Goal: Task Accomplishment & Management: Complete application form

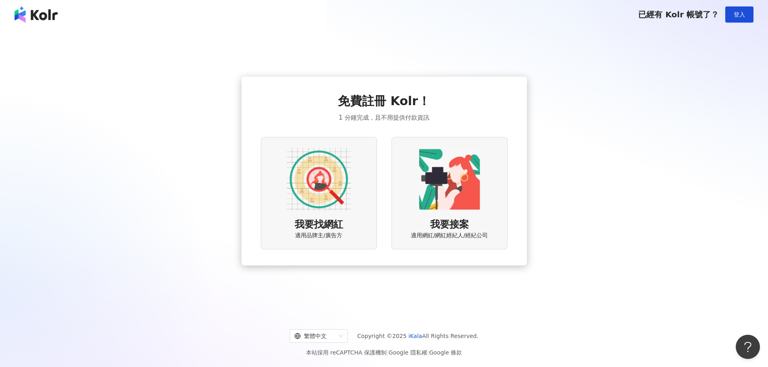
click at [343, 173] on img at bounding box center [319, 179] width 64 height 64
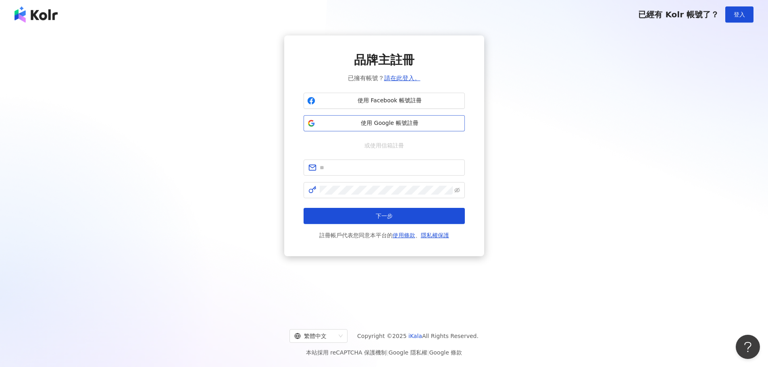
click at [384, 124] on span "使用 Google 帳號註冊" at bounding box center [389, 123] width 143 height 8
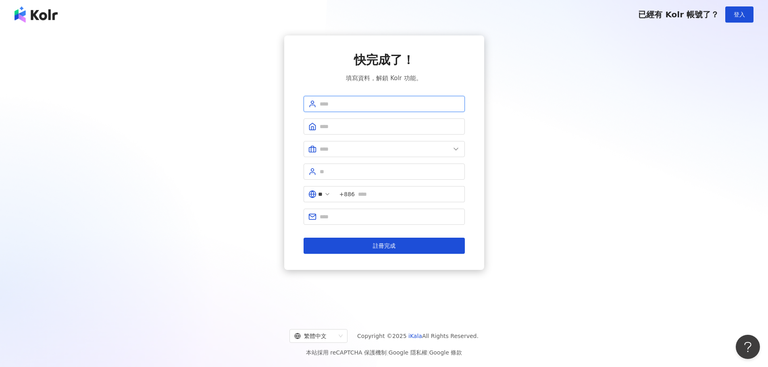
click at [447, 108] on input "text" at bounding box center [390, 104] width 140 height 9
type input "*"
type input "*****"
click at [441, 133] on span at bounding box center [384, 126] width 161 height 16
click at [447, 151] on input "text" at bounding box center [385, 149] width 131 height 9
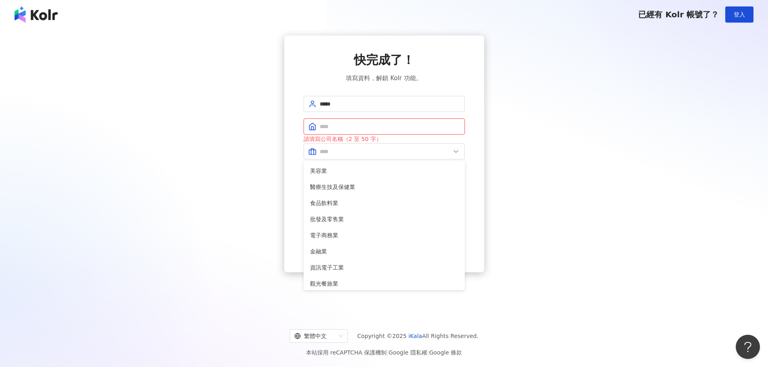
click at [402, 128] on input "text" at bounding box center [390, 126] width 140 height 9
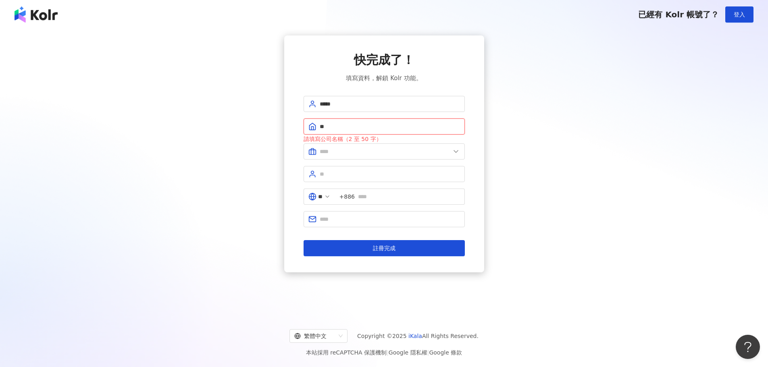
type input "*"
type input "**********"
click at [392, 162] on form "**********" at bounding box center [384, 176] width 161 height 160
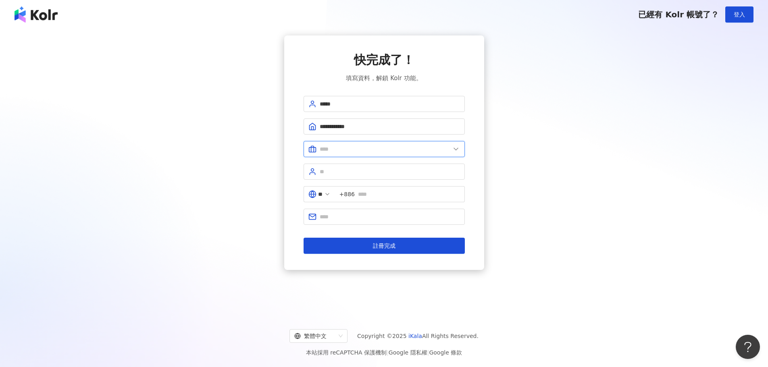
click at [398, 150] on input "text" at bounding box center [385, 149] width 131 height 9
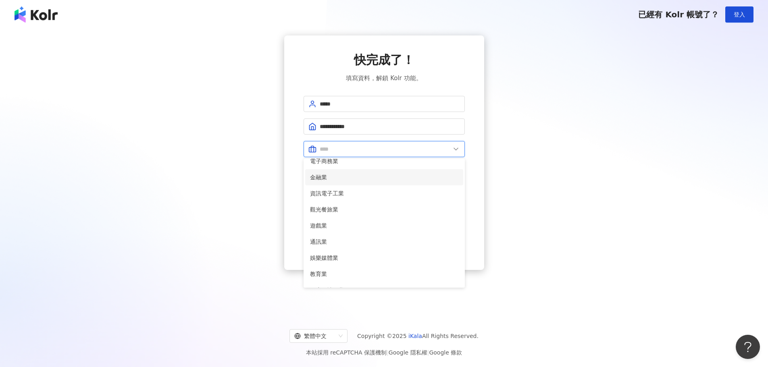
scroll to position [164, 0]
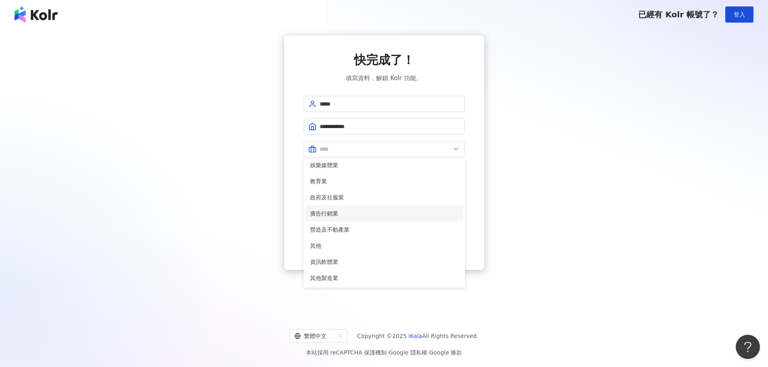
click at [346, 212] on span "廣告行銷業" at bounding box center [384, 213] width 148 height 9
type input "*****"
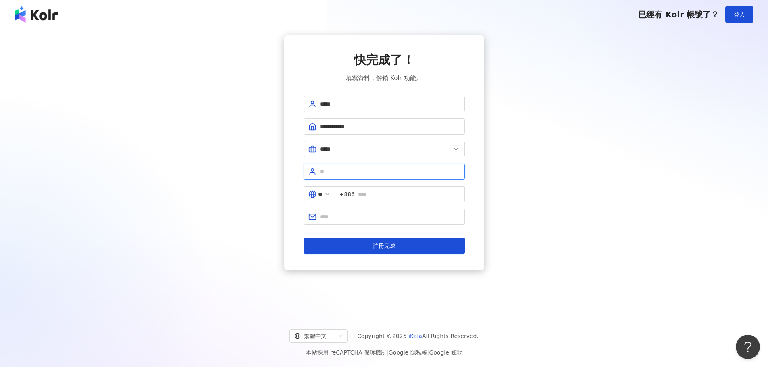
click at [397, 173] on input "text" at bounding box center [390, 171] width 140 height 9
click at [407, 153] on input "*****" at bounding box center [385, 149] width 131 height 9
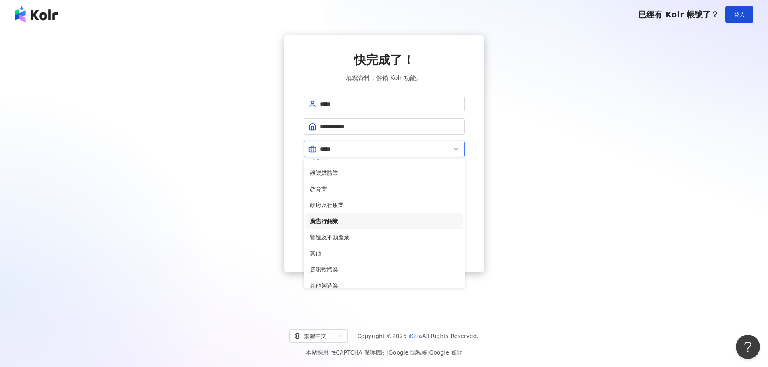
scroll to position [161, 0]
click at [471, 239] on div "**********" at bounding box center [384, 153] width 200 height 237
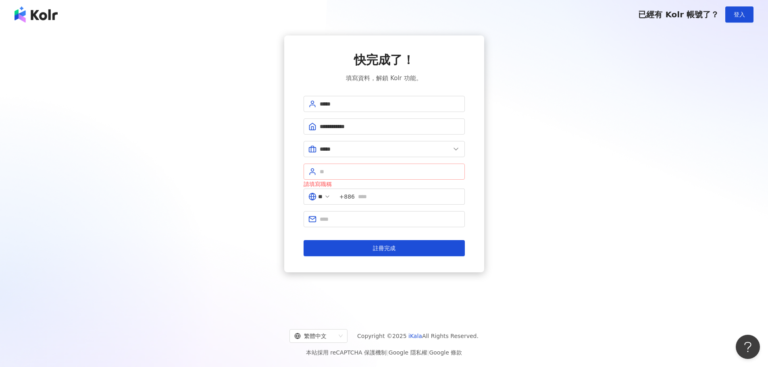
click at [425, 177] on span at bounding box center [384, 172] width 161 height 16
type input "****"
click at [482, 201] on div "**********" at bounding box center [384, 153] width 200 height 237
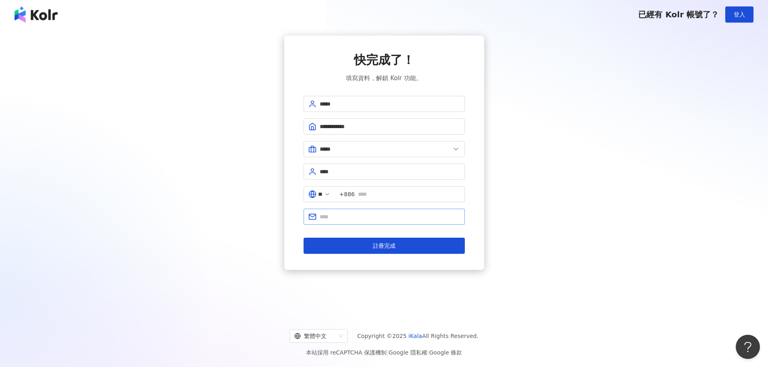
click at [366, 221] on span at bounding box center [384, 217] width 161 height 16
type input "*"
type input "**********"
click at [381, 229] on form "**********" at bounding box center [384, 175] width 161 height 158
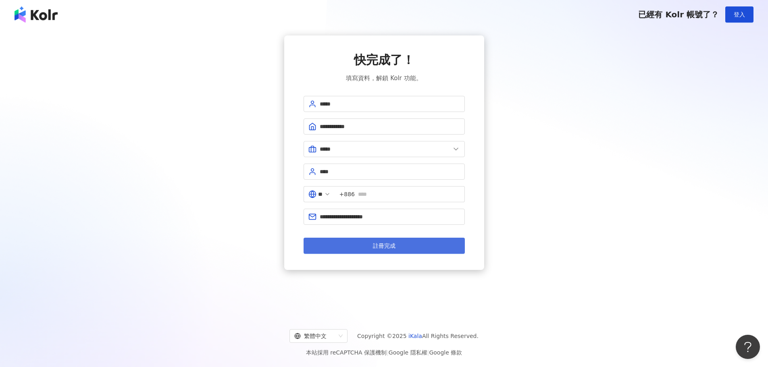
click at [385, 246] on span "註冊完成" at bounding box center [384, 246] width 23 height 6
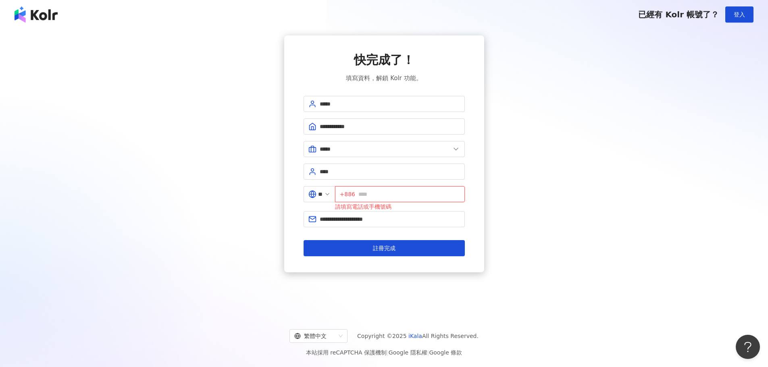
click at [389, 197] on input "text" at bounding box center [409, 194] width 102 height 9
click at [347, 196] on span "+886" at bounding box center [347, 194] width 15 height 9
click at [331, 195] on icon at bounding box center [327, 194] width 6 height 6
click at [347, 194] on span "+886" at bounding box center [347, 194] width 15 height 9
click at [355, 194] on span "+886" at bounding box center [347, 194] width 15 height 9
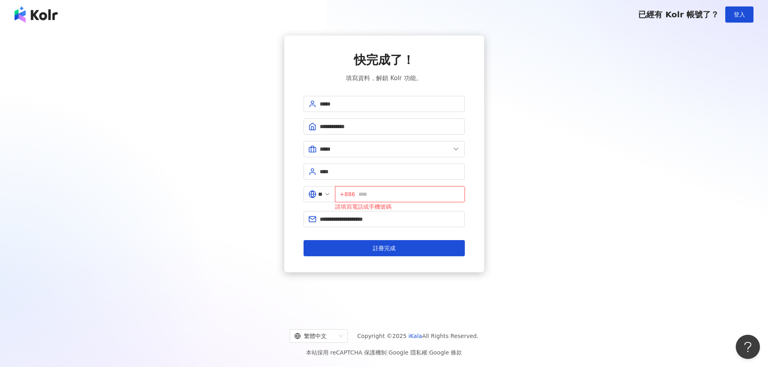
click at [374, 195] on input "text" at bounding box center [409, 194] width 102 height 9
click at [350, 192] on span "+886" at bounding box center [347, 194] width 15 height 9
click at [349, 194] on span "+886" at bounding box center [347, 194] width 15 height 9
click at [368, 194] on input "text" at bounding box center [409, 194] width 102 height 9
click at [389, 248] on span "註冊完成" at bounding box center [384, 248] width 23 height 6
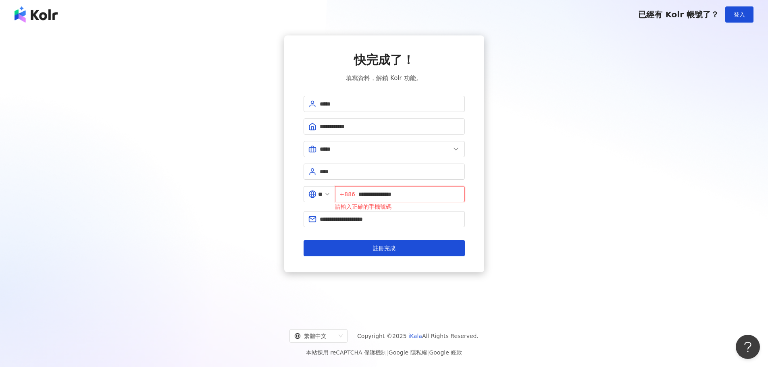
click at [428, 191] on input "**********" at bounding box center [409, 194] width 102 height 9
drag, startPoint x: 368, startPoint y: 193, endPoint x: 361, endPoint y: 195, distance: 6.6
click at [361, 195] on span "**********" at bounding box center [400, 194] width 130 height 16
click at [467, 278] on div "**********" at bounding box center [384, 171] width 768 height 284
click at [420, 197] on input "**********" at bounding box center [409, 194] width 102 height 9
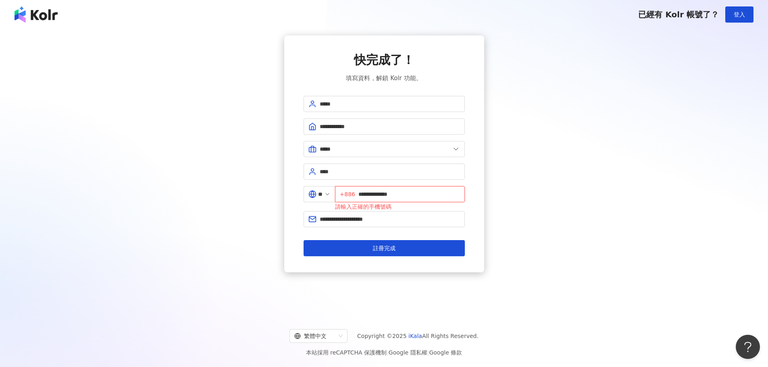
drag, startPoint x: 398, startPoint y: 195, endPoint x: 389, endPoint y: 195, distance: 8.9
click at [389, 195] on input "**********" at bounding box center [409, 194] width 102 height 9
click at [523, 225] on div "**********" at bounding box center [384, 153] width 748 height 237
click at [423, 191] on input "*********" at bounding box center [409, 194] width 102 height 9
click at [362, 194] on input "*********" at bounding box center [409, 194] width 102 height 9
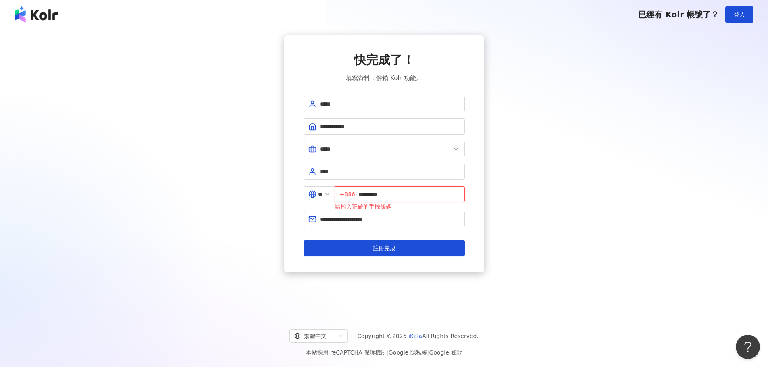
drag, startPoint x: 437, startPoint y: 197, endPoint x: 354, endPoint y: 197, distance: 83.0
click at [354, 197] on span "+886 *********" at bounding box center [400, 194] width 130 height 16
type input "**********"
click at [304, 240] on button "註冊完成" at bounding box center [384, 248] width 161 height 16
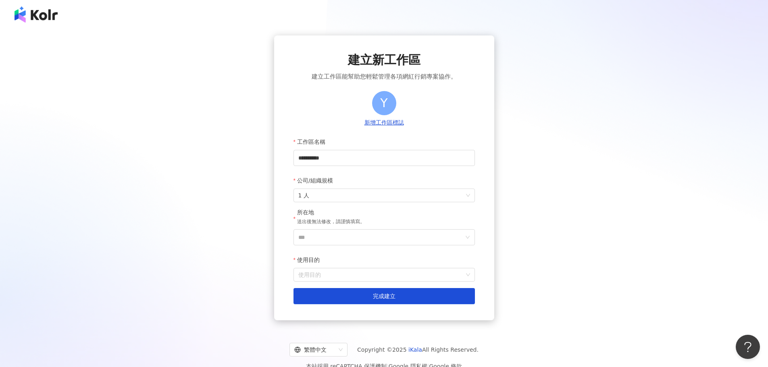
click at [354, 197] on span "1 人" at bounding box center [384, 195] width 172 height 13
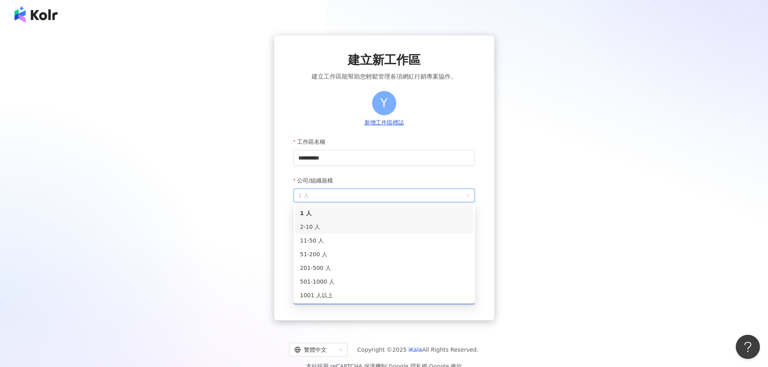
click at [336, 230] on div "2-10 人" at bounding box center [384, 226] width 168 height 9
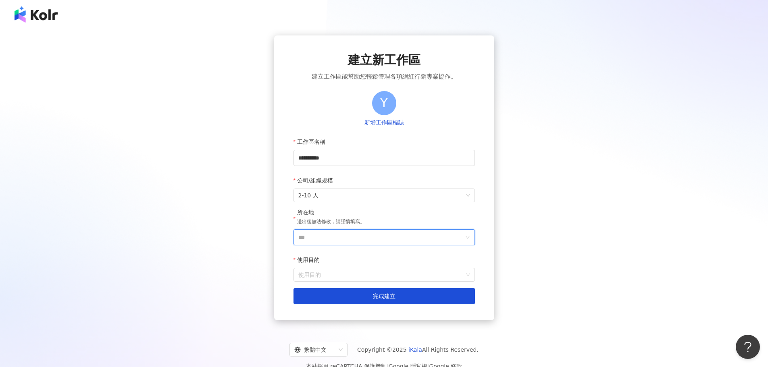
click at [335, 238] on input "***" at bounding box center [380, 237] width 165 height 15
click at [405, 142] on div "香港" at bounding box center [402, 138] width 11 height 15
click at [379, 243] on input "**" at bounding box center [380, 237] width 165 height 15
click at [414, 123] on div "台灣" at bounding box center [430, 123] width 77 height 15
click at [406, 156] on input "**********" at bounding box center [383, 158] width 181 height 16
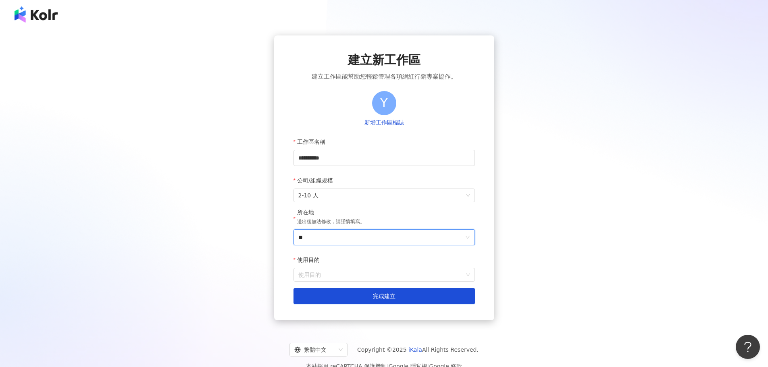
click at [393, 241] on input "**" at bounding box center [380, 237] width 165 height 15
click at [375, 279] on input "使用目的" at bounding box center [384, 274] width 172 height 13
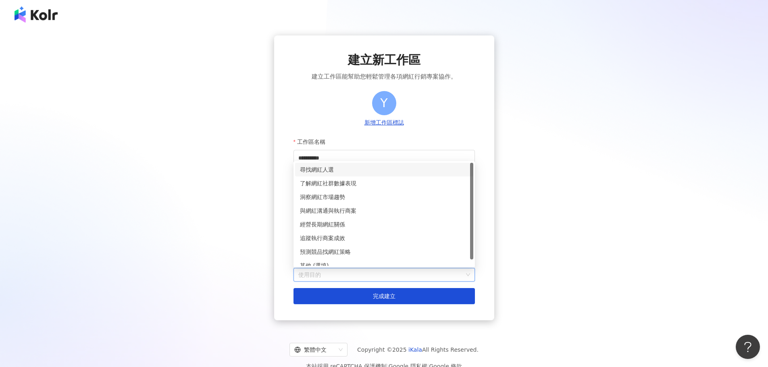
click at [447, 170] on div "尋找網紅人選" at bounding box center [384, 169] width 168 height 9
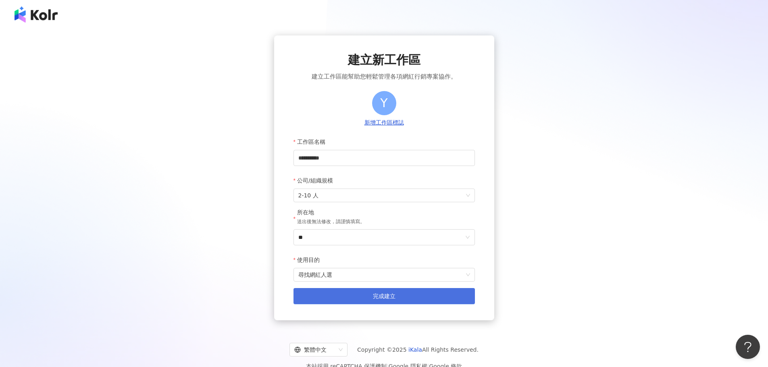
click at [345, 301] on button "完成建立" at bounding box center [383, 296] width 181 height 16
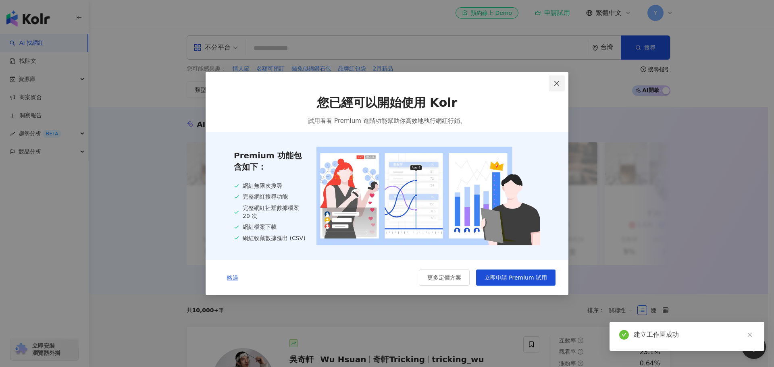
click at [558, 82] on icon "close" at bounding box center [556, 83] width 6 height 6
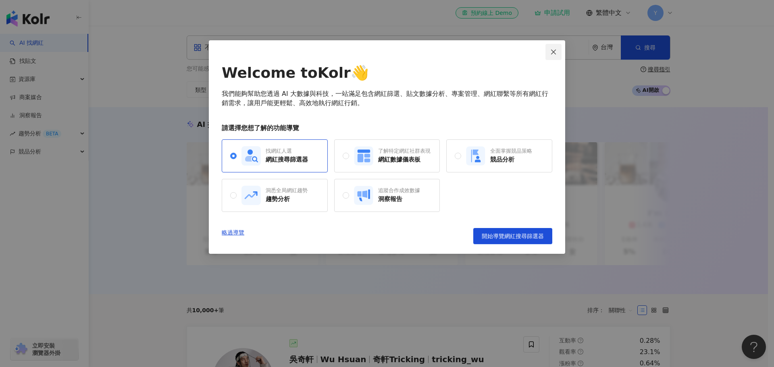
click at [554, 56] on button "Close" at bounding box center [553, 52] width 16 height 16
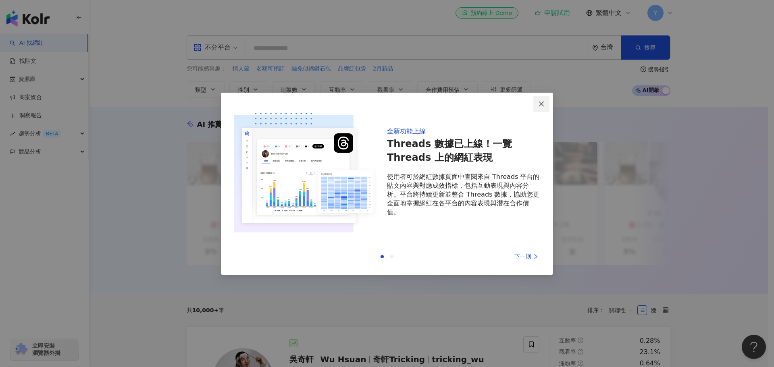
click at [543, 108] on button "Close" at bounding box center [541, 104] width 16 height 16
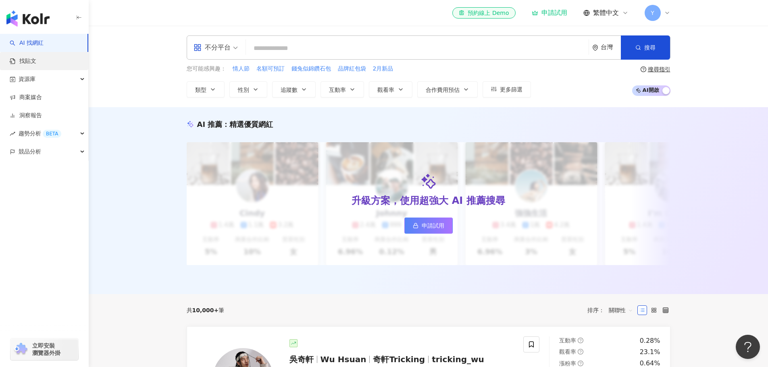
click at [26, 60] on link "找貼文" at bounding box center [23, 61] width 27 height 8
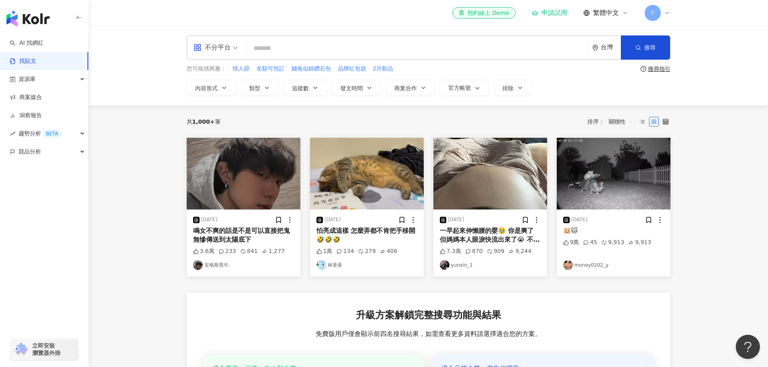
click at [473, 232] on div "一早起來伸懶腰的嬰🥹 你是爽了 但媽媽本人眼淚快流出來了😭 不過很可愛沒錯" at bounding box center [490, 236] width 101 height 18
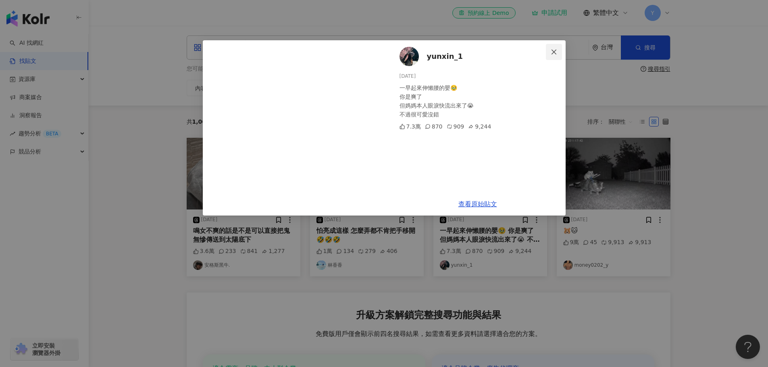
click at [552, 52] on icon "close" at bounding box center [554, 52] width 6 height 6
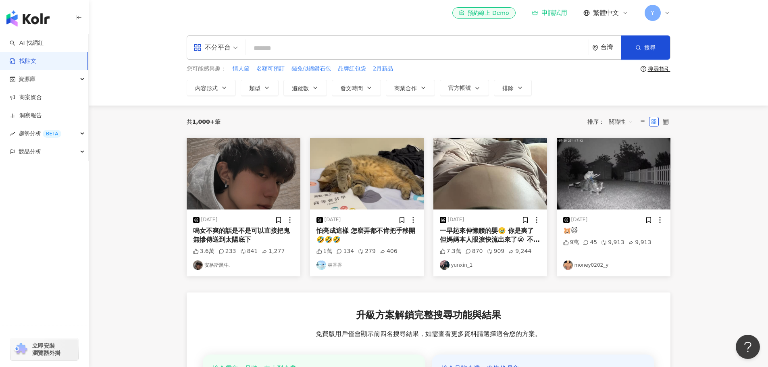
click at [602, 195] on img at bounding box center [614, 174] width 114 height 72
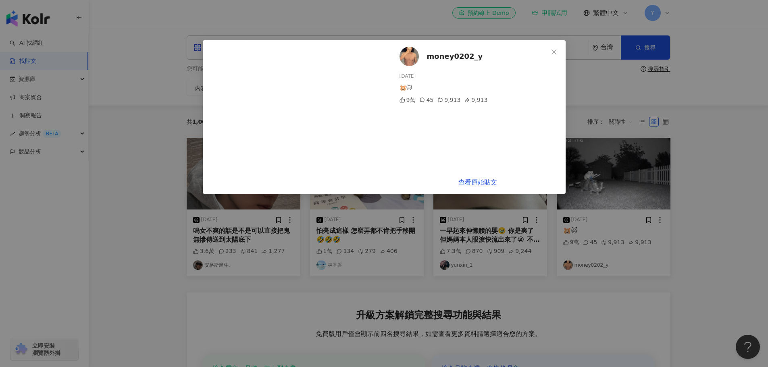
drag, startPoint x: 556, startPoint y: 50, endPoint x: 576, endPoint y: 71, distance: 29.7
click at [556, 50] on icon "close" at bounding box center [553, 51] width 5 height 5
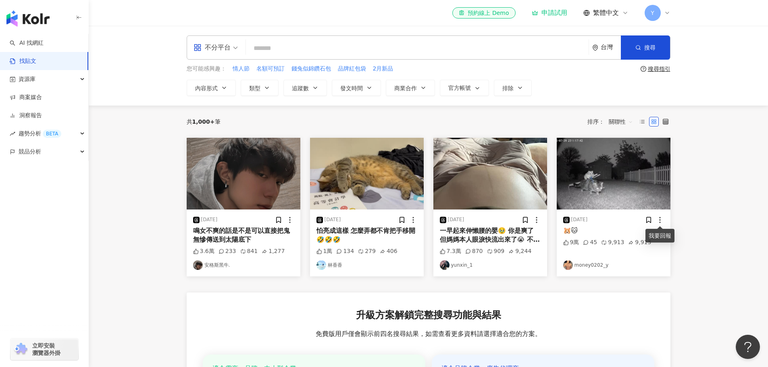
click at [662, 220] on icon at bounding box center [660, 220] width 8 height 8
click at [534, 219] on icon at bounding box center [536, 220] width 8 height 8
click at [531, 168] on img at bounding box center [490, 174] width 114 height 72
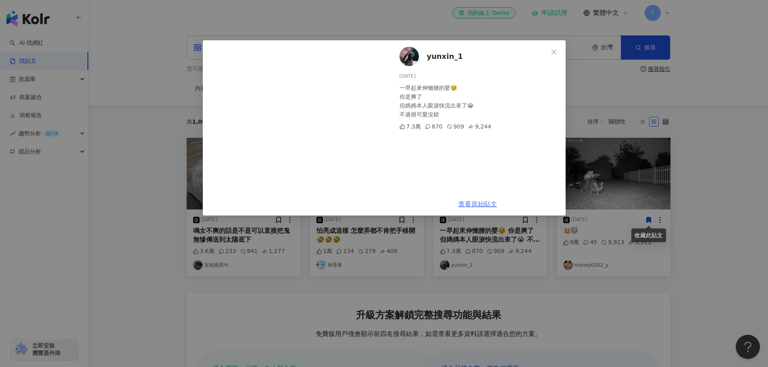
click at [474, 206] on link "查看原始貼文" at bounding box center [477, 204] width 39 height 8
click at [553, 54] on icon "close" at bounding box center [554, 52] width 6 height 6
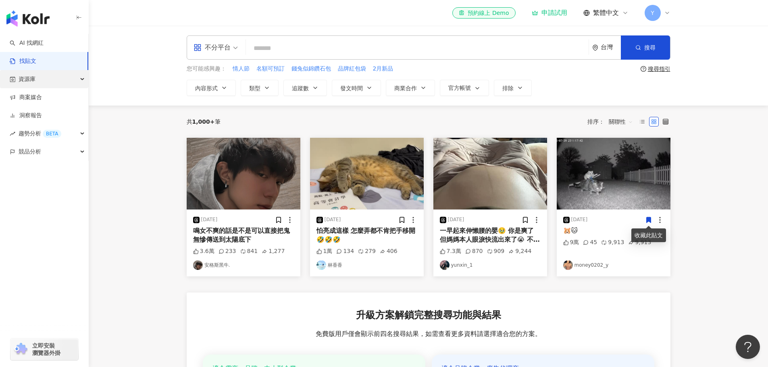
click at [46, 77] on div "資源庫" at bounding box center [44, 79] width 88 height 18
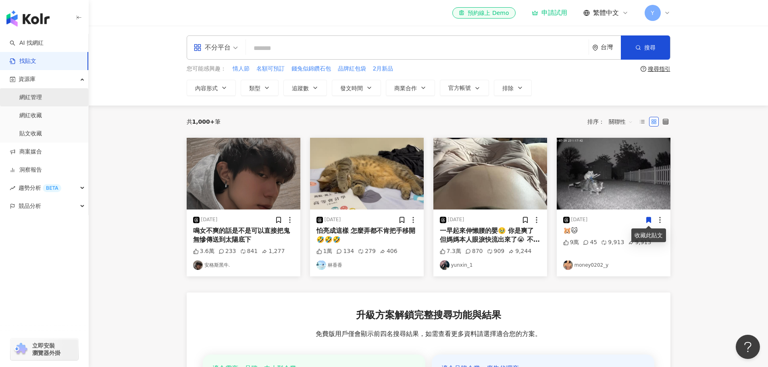
click at [36, 102] on link "網紅管理" at bounding box center [30, 98] width 23 height 8
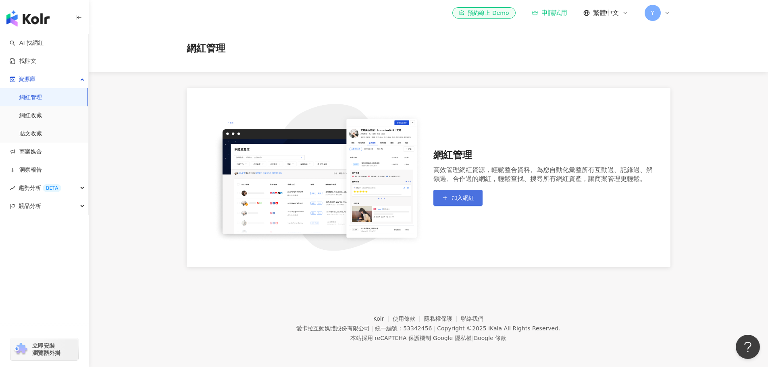
click at [473, 193] on button "加入網紅" at bounding box center [457, 198] width 49 height 16
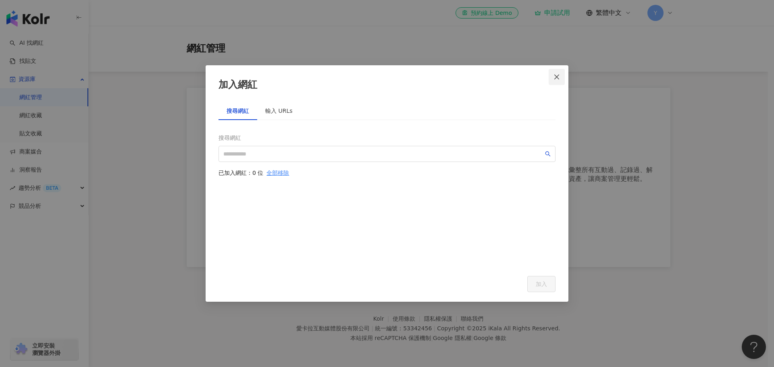
click at [557, 73] on button "Close" at bounding box center [557, 77] width 16 height 16
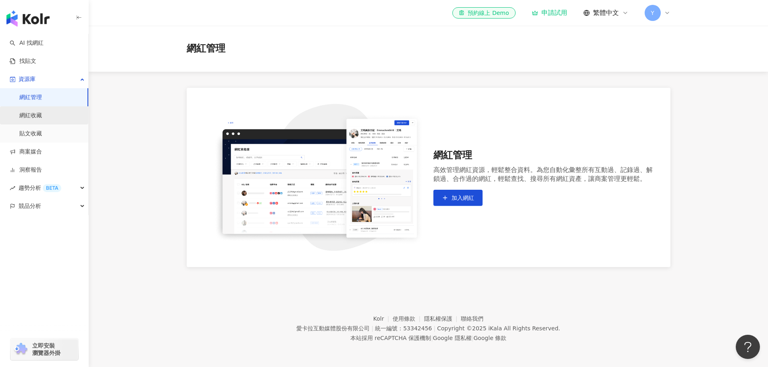
click at [26, 118] on link "網紅收藏" at bounding box center [30, 116] width 23 height 8
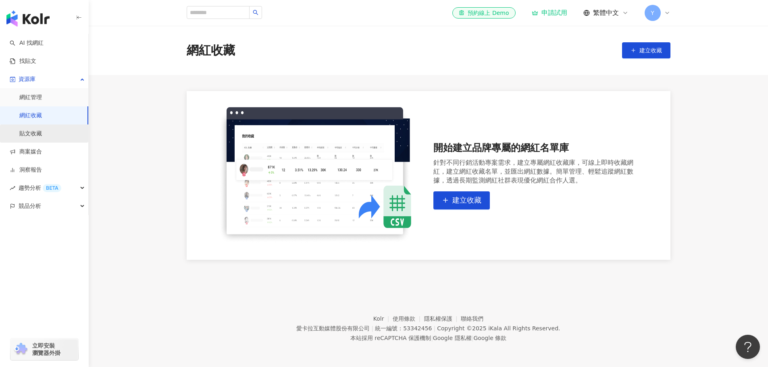
click at [37, 133] on link "貼文收藏" at bounding box center [30, 134] width 23 height 8
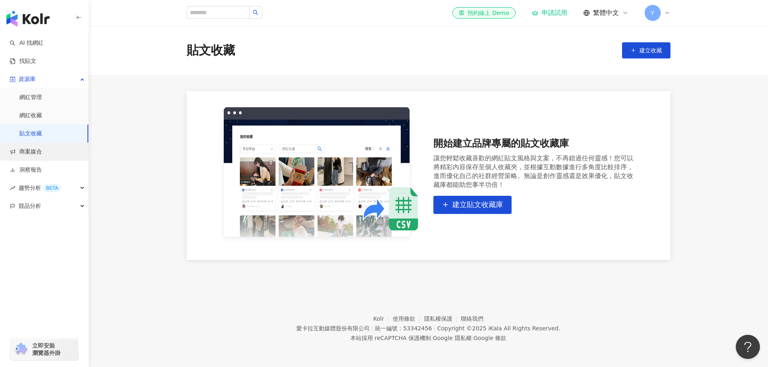
click at [38, 152] on link "商案媒合" at bounding box center [26, 152] width 32 height 8
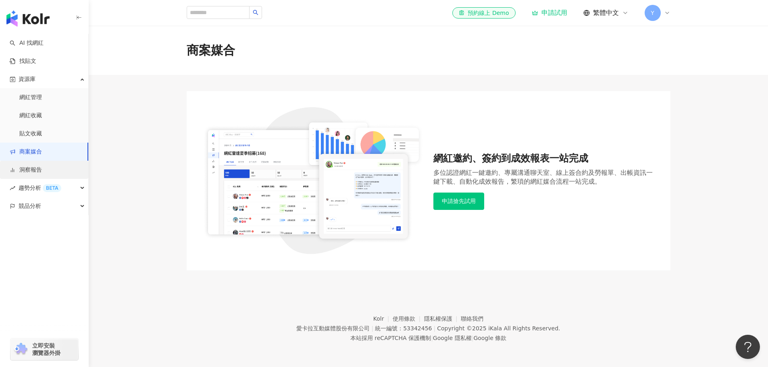
click at [42, 174] on link "洞察報告" at bounding box center [26, 170] width 32 height 8
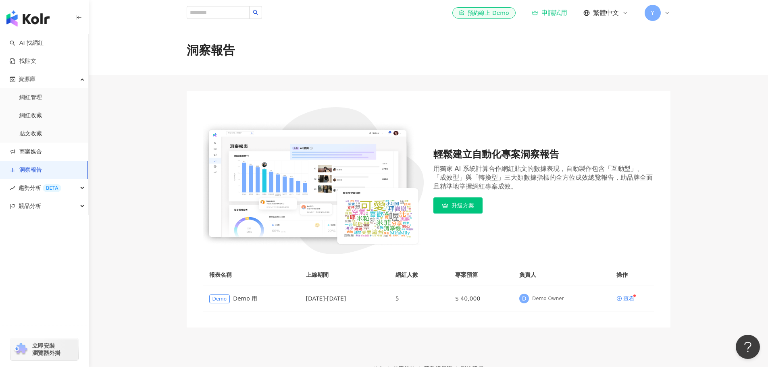
click at [422, 331] on footer "Kolr 使用條款 隱私權保護 聯絡我們 愛卡拉互動媒體股份有限公司 | 統一編號：53342456 | Copyright © 2025 iKala All…" at bounding box center [428, 372] width 679 height 89
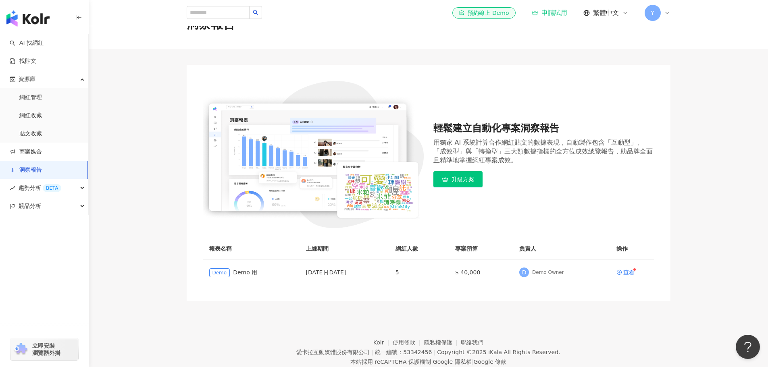
scroll to position [40, 0]
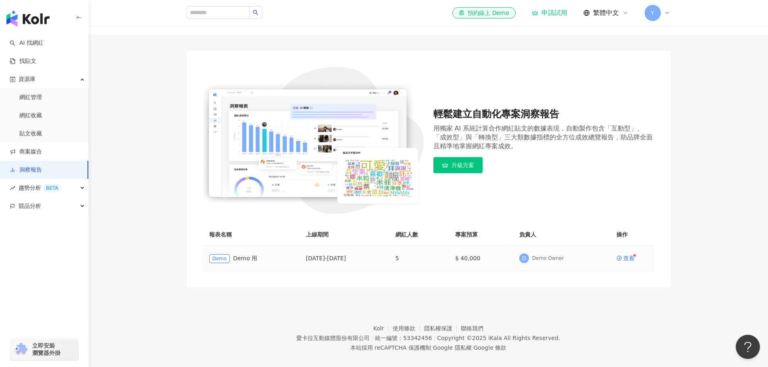
click at [428, 257] on td "5" at bounding box center [419, 258] width 60 height 25
click at [618, 257] on icon at bounding box center [619, 259] width 6 height 6
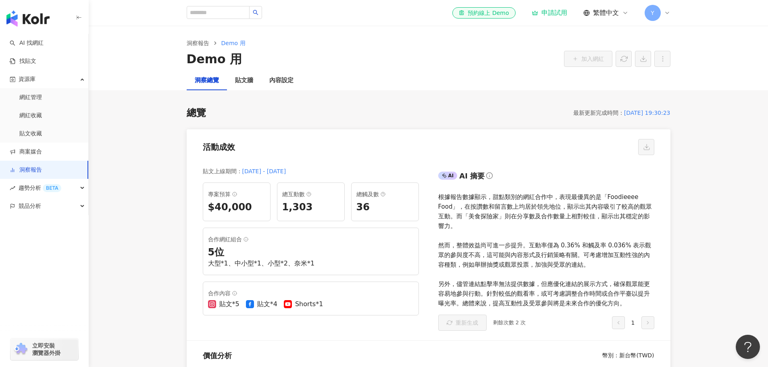
click at [295, 206] on div "1,303" at bounding box center [310, 208] width 57 height 14
click at [345, 256] on div "5 位" at bounding box center [311, 253] width 206 height 14
click at [25, 187] on span "趨勢分析 BETA" at bounding box center [40, 188] width 43 height 18
click at [36, 62] on link "找貼文" at bounding box center [23, 61] width 27 height 8
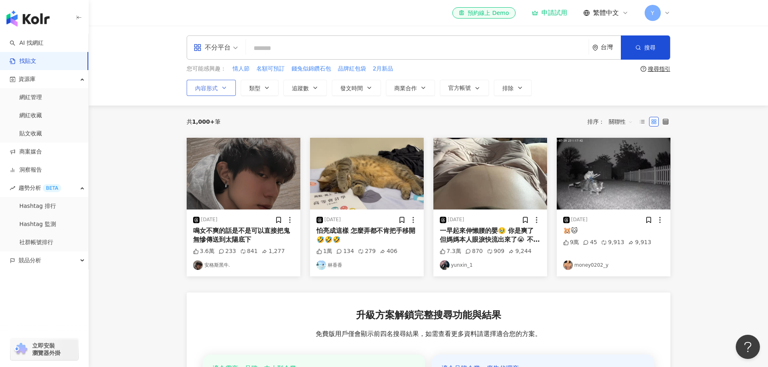
click at [219, 87] on button "內容形式" at bounding box center [211, 88] width 49 height 16
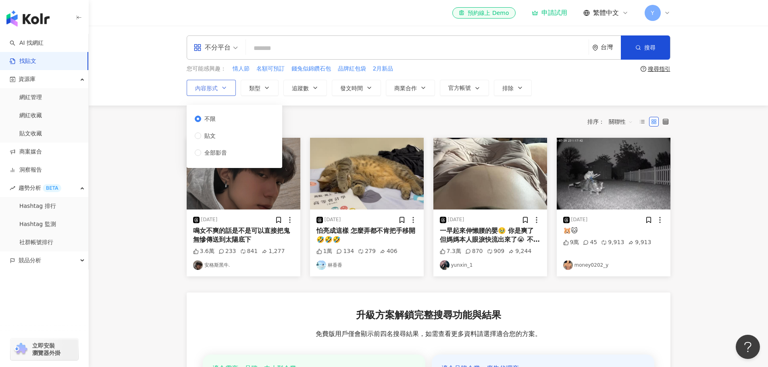
click at [219, 87] on button "內容形式" at bounding box center [211, 88] width 49 height 16
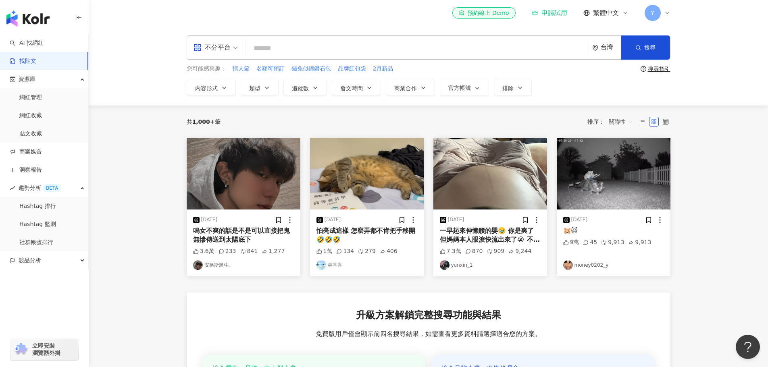
click at [727, 260] on main "不分平台 台灣 搜尋 您可能感興趣： 情人節 名額可預訂 錢兔似錦鑽石包 品牌紅包袋 2月新品 搜尋指引 內容形式 類型 追蹤數 發文時間 商業合作 官方帳號…" at bounding box center [428, 269] width 679 height 487
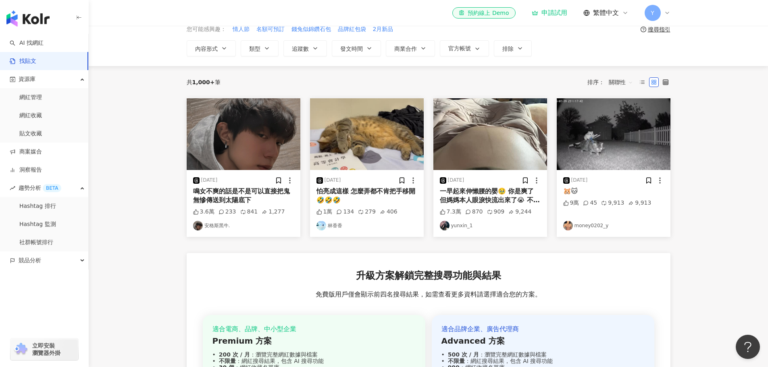
scroll to position [40, 0]
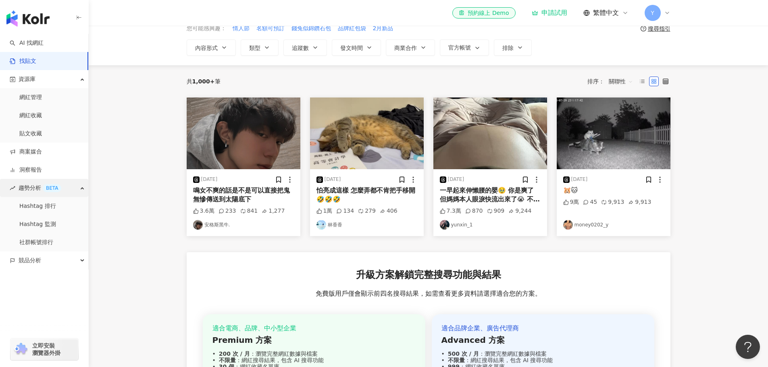
click at [23, 188] on span "趨勢分析 BETA" at bounding box center [40, 188] width 43 height 18
click at [62, 258] on div "競品分析" at bounding box center [44, 261] width 88 height 18
click at [43, 283] on link "品牌帳號分析" at bounding box center [36, 279] width 34 height 8
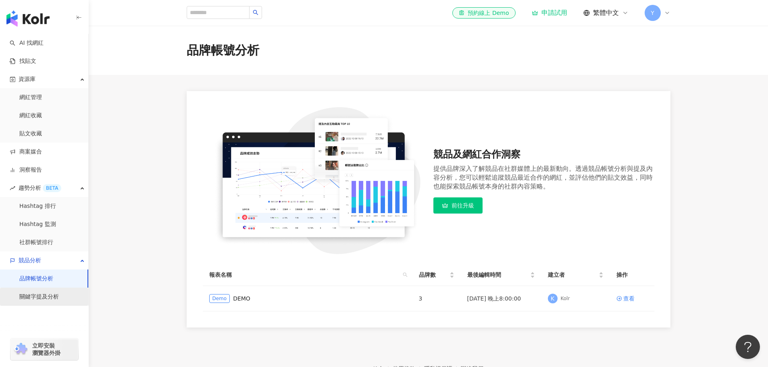
click at [42, 300] on link "關鍵字提及分析" at bounding box center [38, 297] width 39 height 8
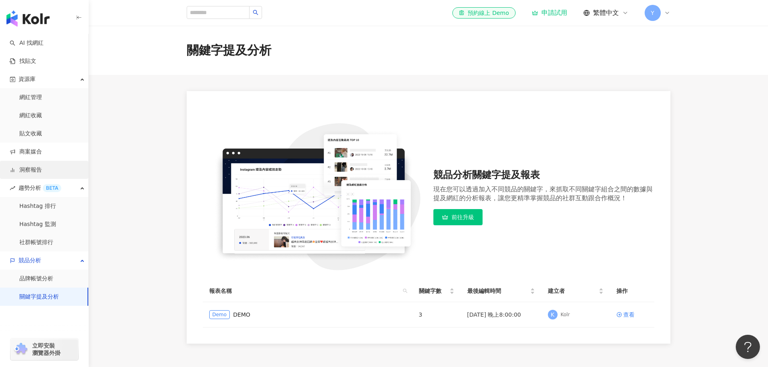
click at [28, 172] on link "洞察報告" at bounding box center [26, 170] width 32 height 8
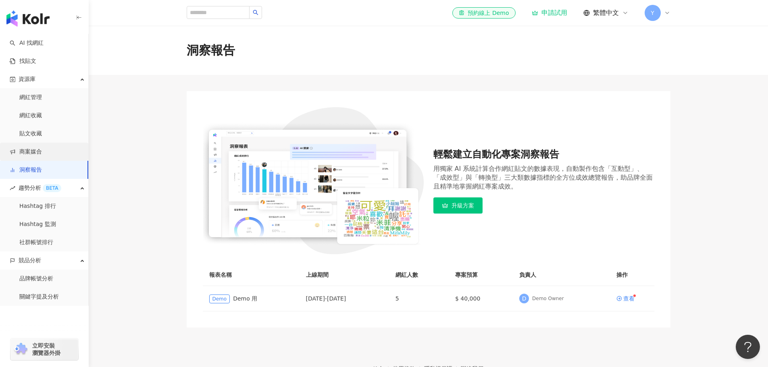
click at [41, 150] on link "商案媒合" at bounding box center [26, 152] width 32 height 8
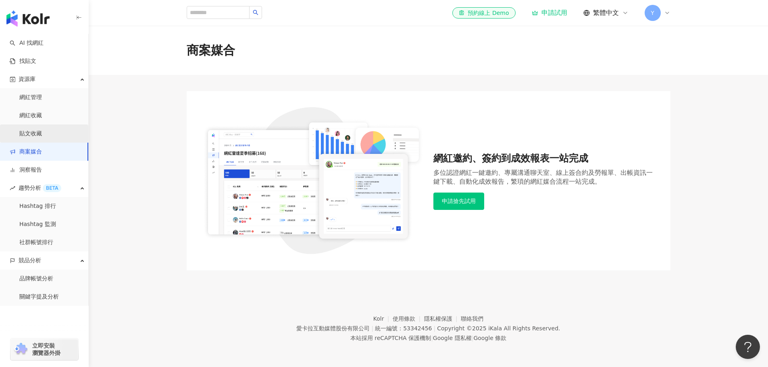
click at [42, 138] on link "貼文收藏" at bounding box center [30, 134] width 23 height 8
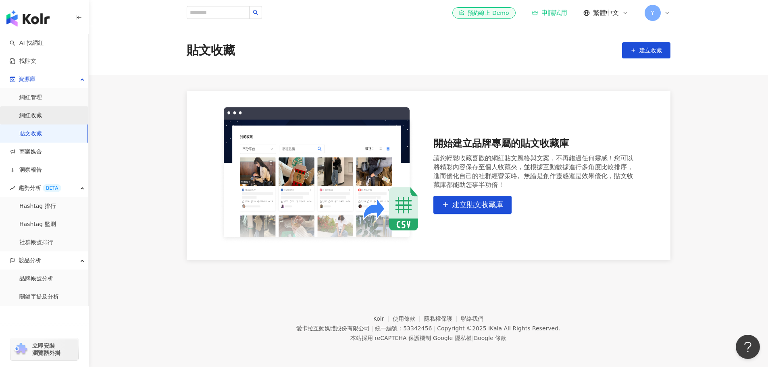
click at [42, 116] on link "網紅收藏" at bounding box center [30, 116] width 23 height 8
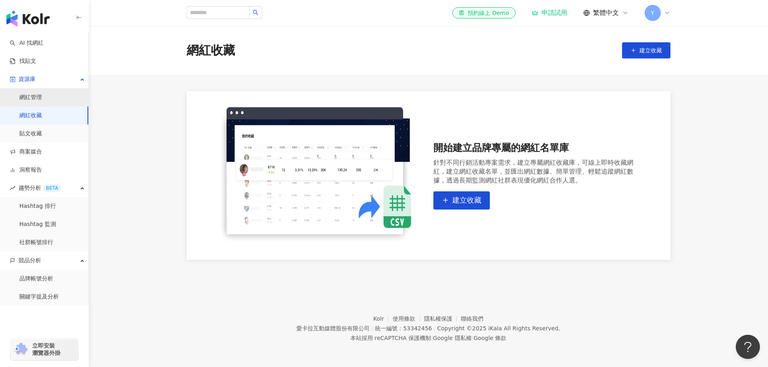
click at [42, 101] on link "網紅管理" at bounding box center [30, 98] width 23 height 8
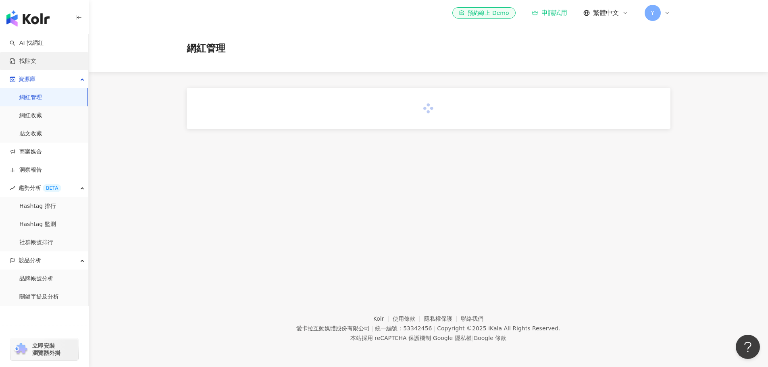
click at [36, 59] on link "找貼文" at bounding box center [23, 61] width 27 height 8
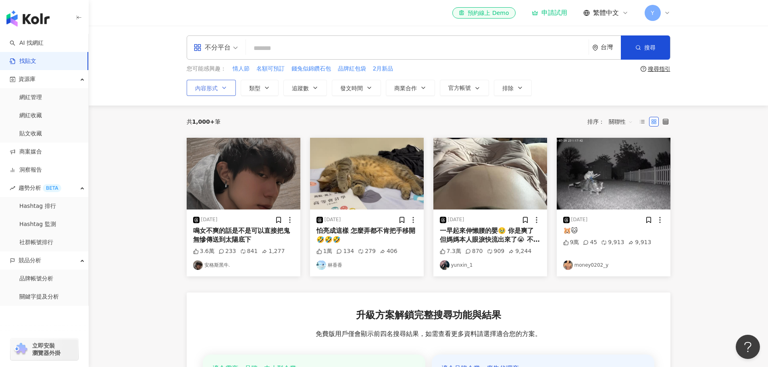
click at [210, 92] on button "內容形式" at bounding box center [211, 88] width 49 height 16
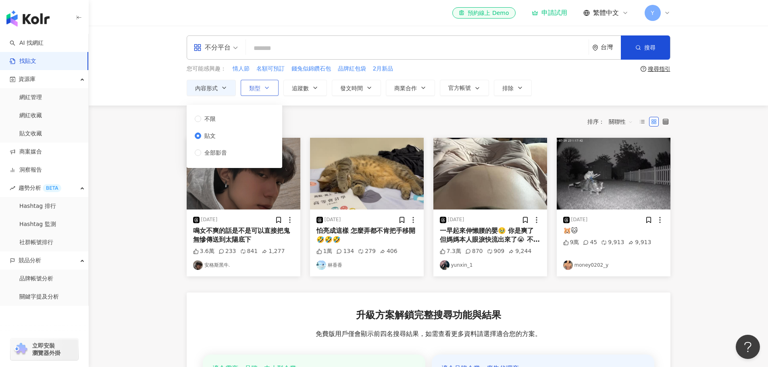
click at [262, 83] on button "類型" at bounding box center [260, 88] width 38 height 16
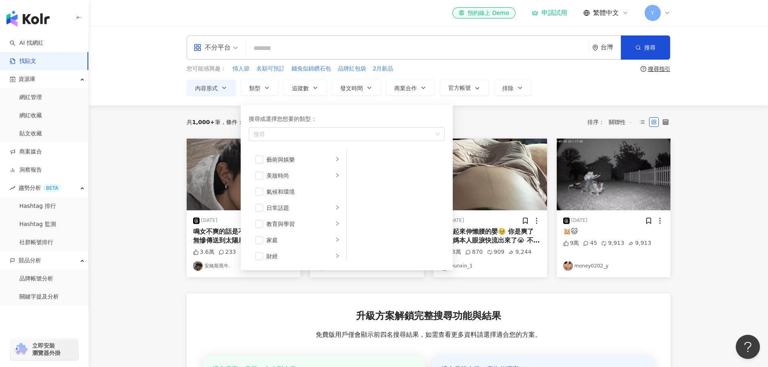
click at [175, 148] on div "共 1,000+ 筆 條件 ： 內容形式：貼文 重置 排序： 關聯性 2025/8/11 鳴女不爽的話是不是可以直接把鬼無慘傳送到太陽底下 3.6萬 233 …" at bounding box center [428, 310] width 516 height 408
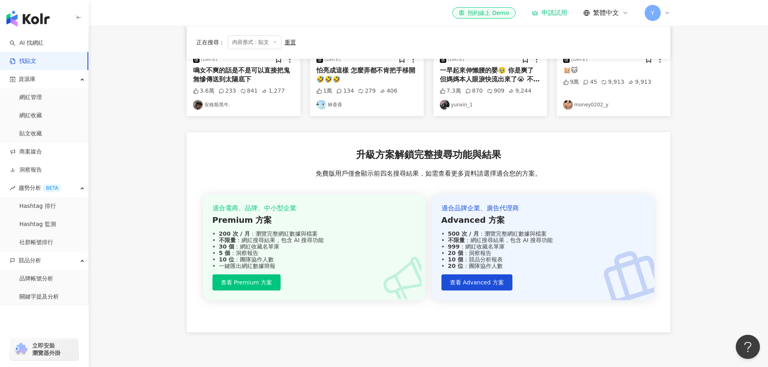
scroll to position [40, 0]
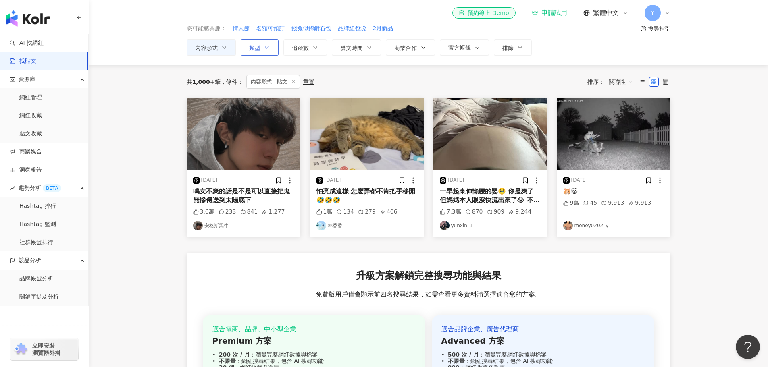
click at [268, 47] on icon "button" at bounding box center [267, 47] width 6 height 6
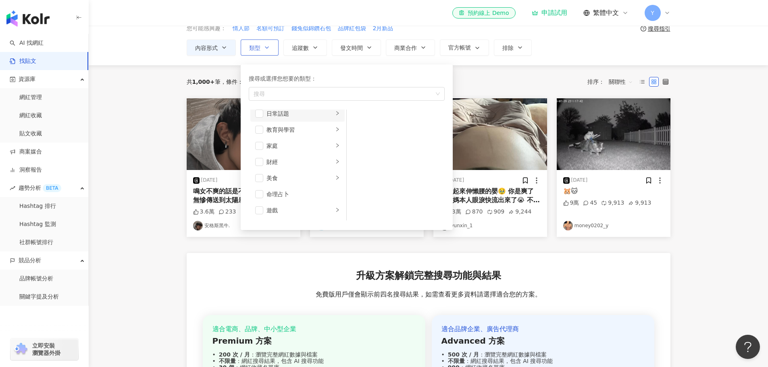
scroll to position [81, 0]
click at [264, 151] on li "美食" at bounding box center [297, 151] width 94 height 16
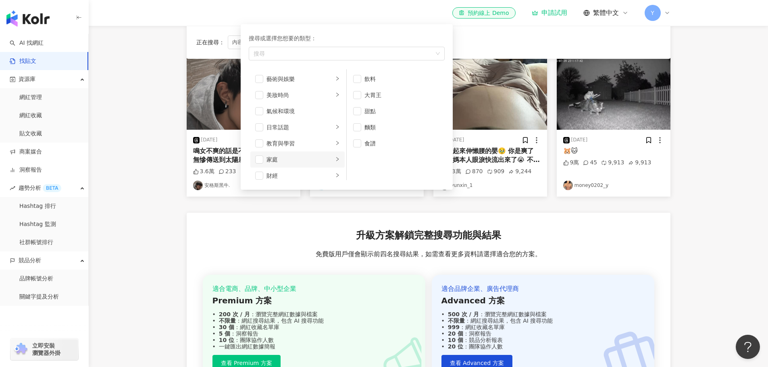
click at [293, 161] on div "家庭" at bounding box center [299, 159] width 67 height 9
click at [306, 106] on li "美食" at bounding box center [297, 111] width 94 height 16
click at [360, 79] on span "button" at bounding box center [357, 79] width 8 height 8
click at [358, 126] on span "button" at bounding box center [357, 127] width 8 height 8
click at [359, 143] on span "button" at bounding box center [357, 143] width 8 height 8
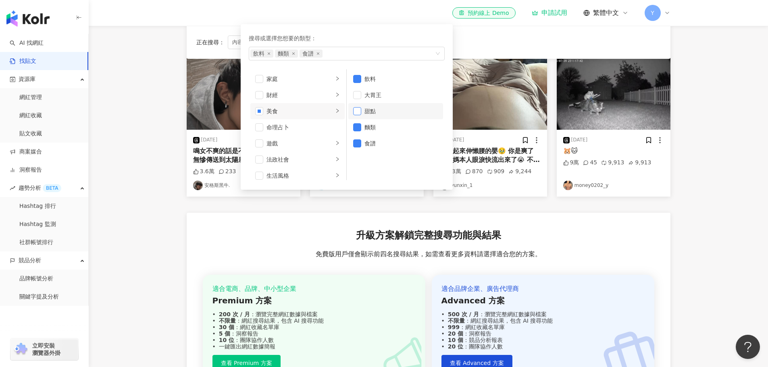
click at [359, 108] on span "button" at bounding box center [357, 111] width 8 height 8
click at [313, 137] on div "生活風格" at bounding box center [299, 135] width 67 height 9
click at [314, 152] on div "影視娛樂" at bounding box center [299, 151] width 67 height 9
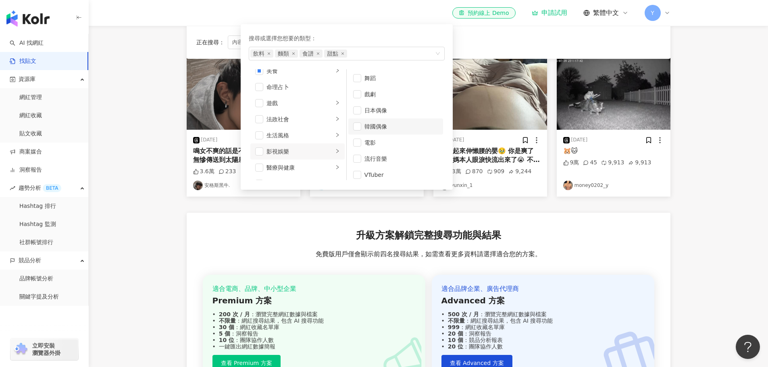
scroll to position [21, 0]
click at [335, 165] on icon "right" at bounding box center [337, 167] width 5 height 5
click at [293, 128] on div "促購導購" at bounding box center [302, 127] width 73 height 9
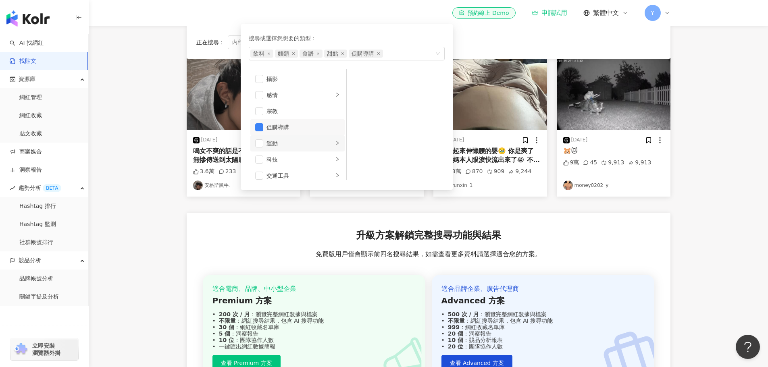
scroll to position [279, 0]
click at [287, 151] on div "旅遊" at bounding box center [299, 154] width 67 height 9
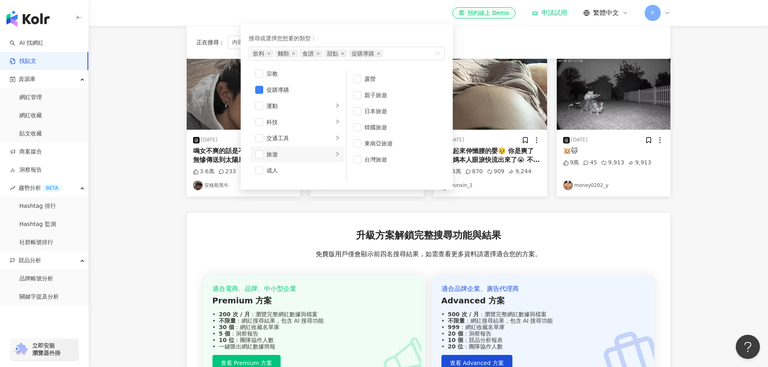
click at [290, 153] on div "旅遊" at bounding box center [299, 154] width 67 height 9
click at [290, 157] on div "旅遊" at bounding box center [299, 154] width 67 height 9
click at [241, 0] on button "類型 搜尋或選擇您想要的類型： 飲料 麵類 食譜 甜點 促購導購 藝術與娛樂 美妝時尚 氣候和環境 日常話題 教育與學習 家庭 財經 美食 命理占卜 遊戲 法…" at bounding box center [260, 7] width 38 height 16
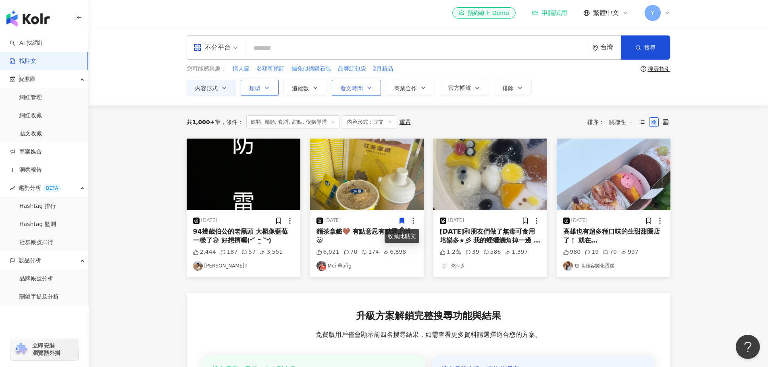
click at [362, 85] on span "發文時間" at bounding box center [351, 88] width 23 height 6
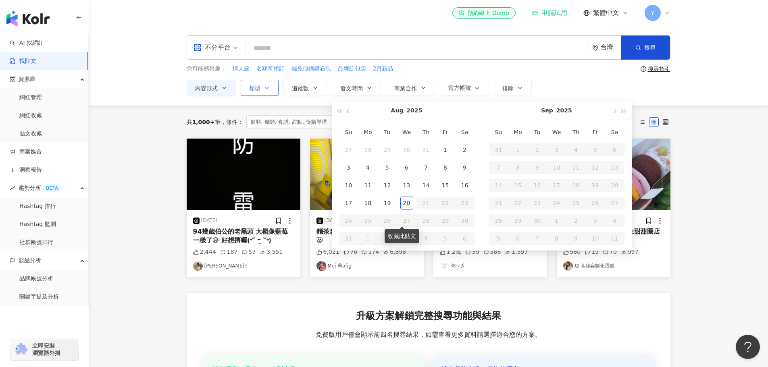
type input "**********"
click at [389, 201] on div "19" at bounding box center [387, 203] width 13 height 13
click at [387, 203] on div "19" at bounding box center [387, 203] width 13 height 13
type input "**********"
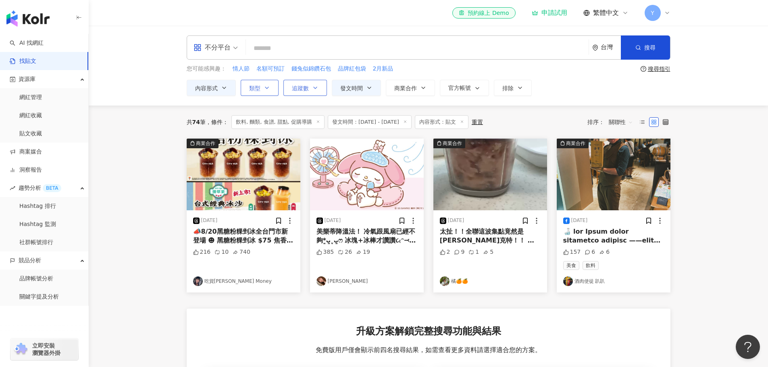
click at [313, 85] on icon "button" at bounding box center [315, 88] width 6 height 6
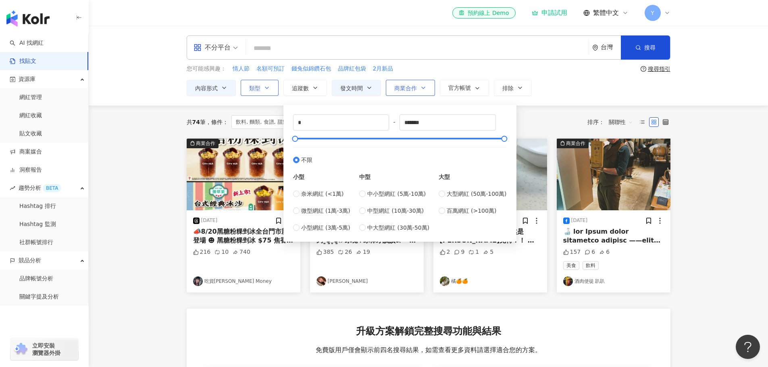
click at [423, 85] on icon "button" at bounding box center [423, 88] width 6 height 6
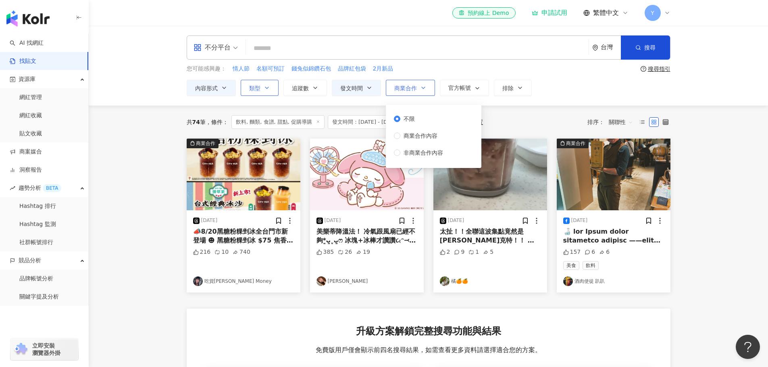
click at [423, 85] on icon "button" at bounding box center [423, 88] width 6 height 6
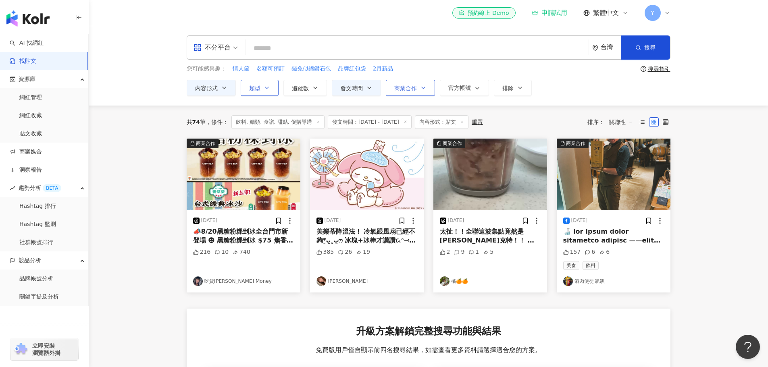
click at [423, 85] on icon "button" at bounding box center [423, 88] width 6 height 6
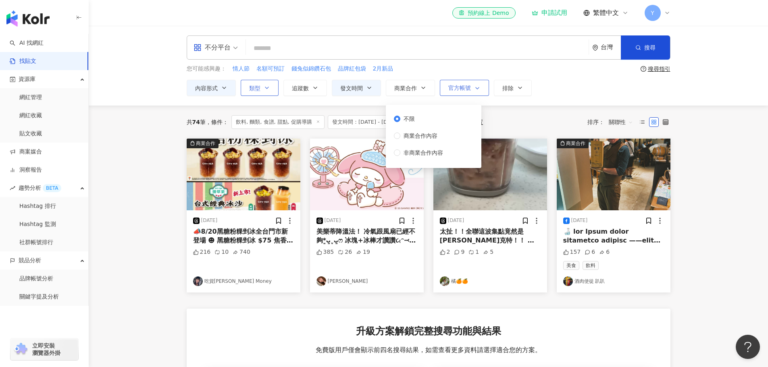
click at [460, 94] on button "官方帳號" at bounding box center [464, 88] width 49 height 16
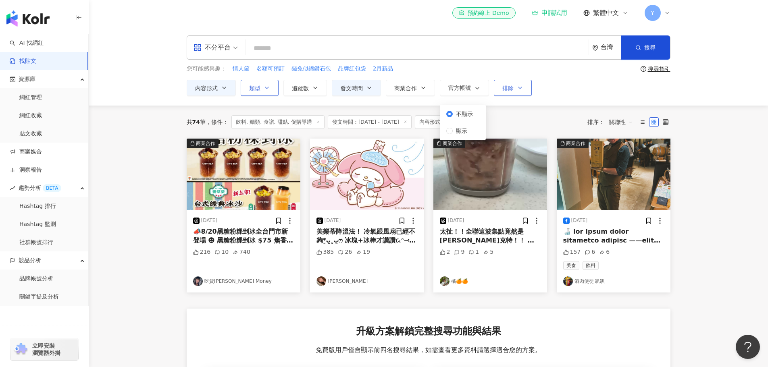
click at [523, 91] on button "排除" at bounding box center [513, 88] width 38 height 16
click at [561, 89] on div "**********" at bounding box center [429, 88] width 484 height 16
click at [477, 84] on button "官方帳號" at bounding box center [464, 88] width 49 height 16
click at [238, 49] on div "不分平台" at bounding box center [215, 47] width 53 height 23
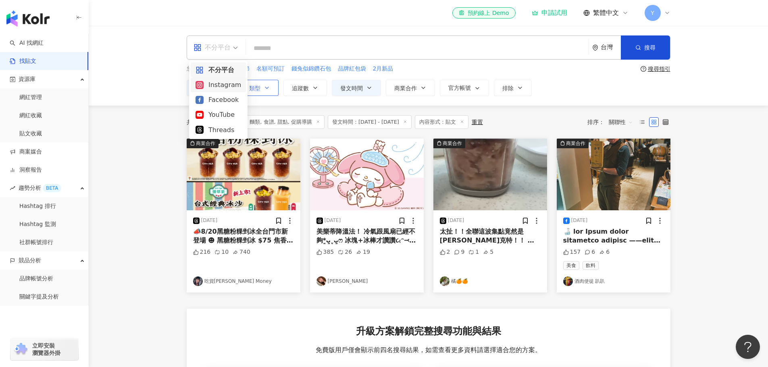
click at [232, 84] on div "Instagram" at bounding box center [218, 85] width 46 height 10
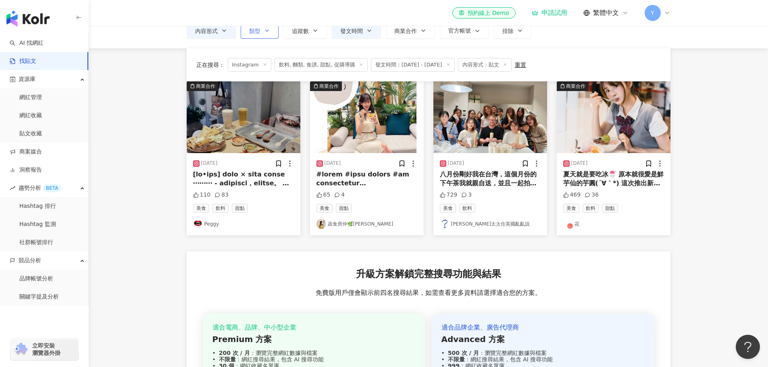
scroll to position [40, 0]
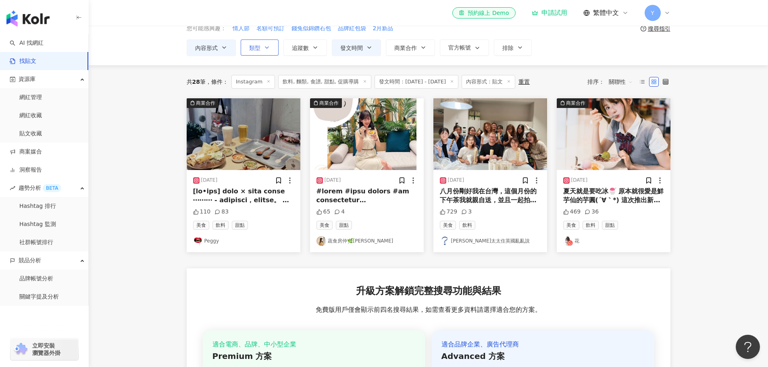
click at [392, 56] on div "**********" at bounding box center [428, 25] width 679 height 80
click at [397, 53] on button "商業合作" at bounding box center [410, 47] width 49 height 16
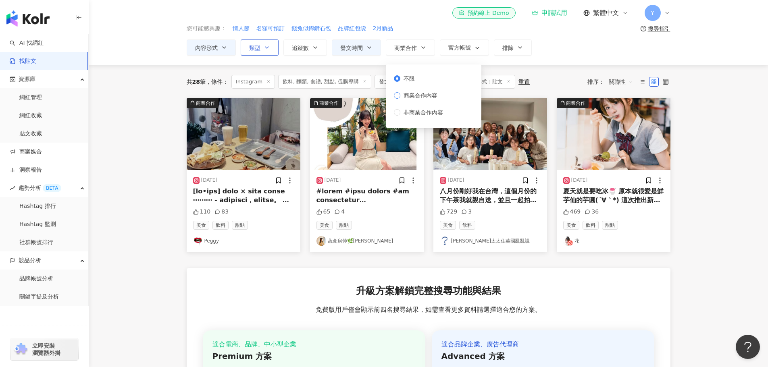
click at [403, 96] on span "商業合作內容" at bounding box center [420, 95] width 40 height 9
click at [511, 73] on div "共 28 筆 條件 ： Instagram 飲料, 麵類, 食譜, 甜點, 促購導購 發文時間：2025/8/19 - 2025/8/19 內容形式：貼文 重…" at bounding box center [429, 81] width 484 height 33
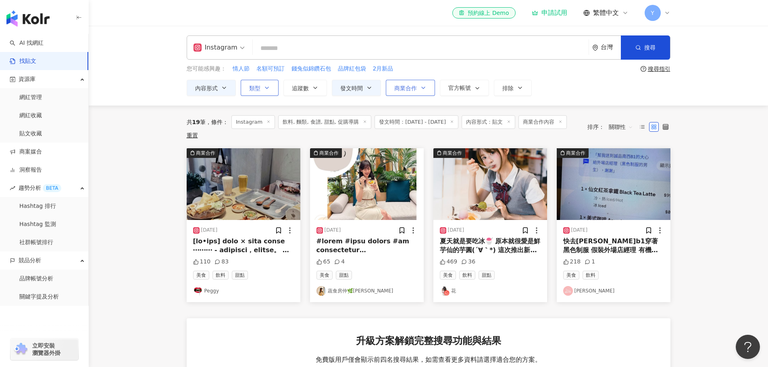
click at [420, 83] on button "商業合作" at bounding box center [410, 88] width 49 height 16
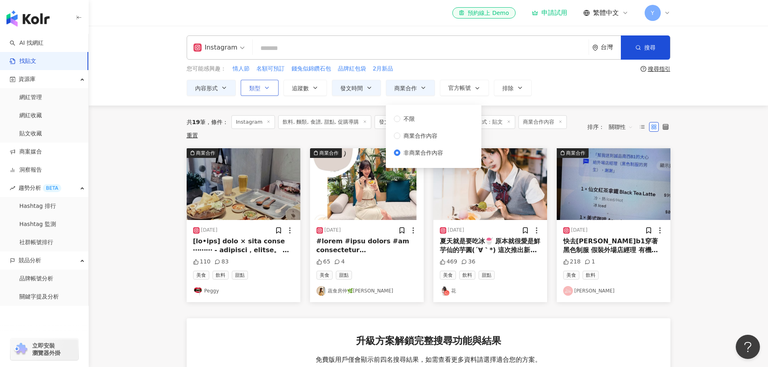
click at [498, 110] on div "共 19 筆 條件 ： Instagram 飲料, 麵類, 食譜, 甜點, 促購導購 發文時間：2025/8/19 - 2025/8/19 內容形式：貼文 商…" at bounding box center [429, 127] width 484 height 43
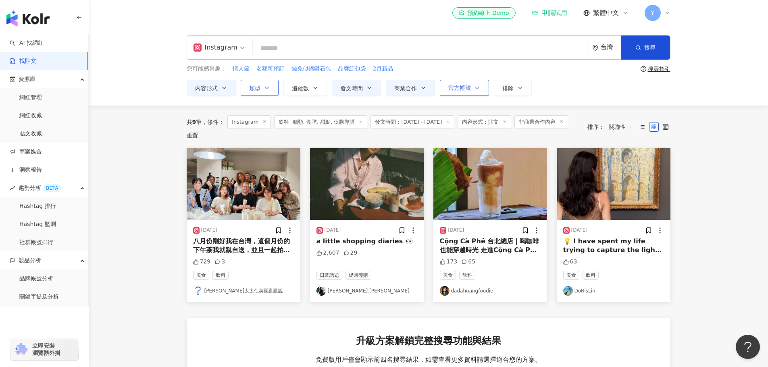
click at [475, 90] on icon "button" at bounding box center [477, 88] width 6 height 6
click at [455, 128] on span "顯示" at bounding box center [462, 131] width 18 height 9
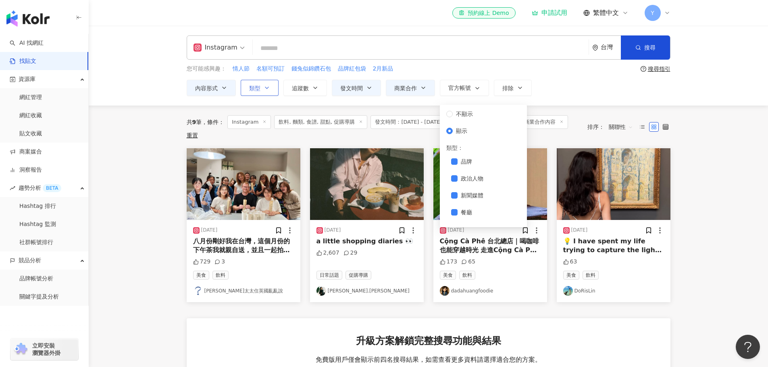
click at [544, 95] on div "**********" at bounding box center [429, 88] width 484 height 16
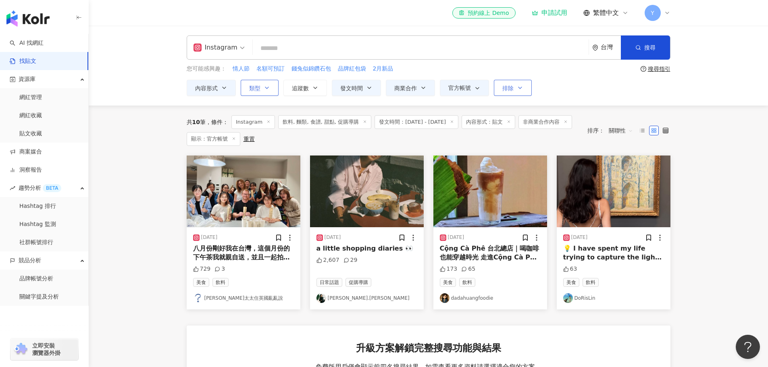
click at [504, 90] on span "排除" at bounding box center [507, 88] width 11 height 6
click at [285, 87] on button "追蹤數" at bounding box center [305, 88] width 44 height 16
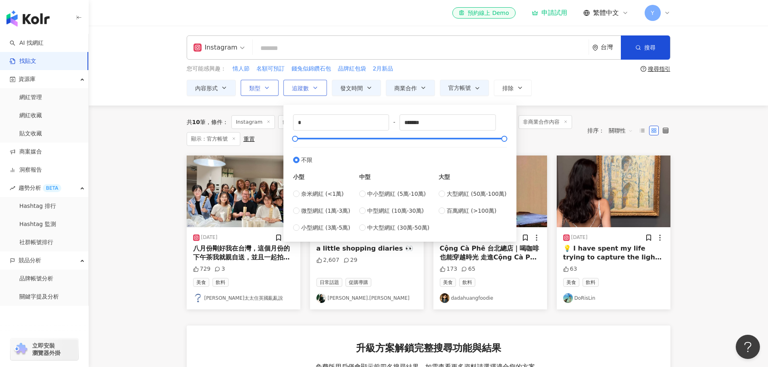
click at [301, 89] on span "追蹤數" at bounding box center [300, 88] width 17 height 6
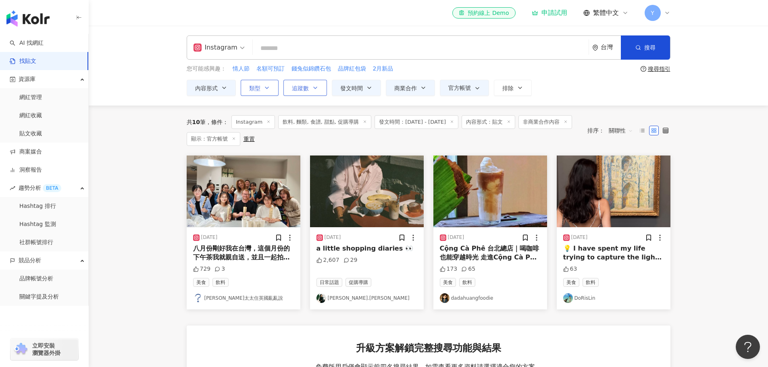
click at [301, 89] on span "追蹤數" at bounding box center [300, 88] width 17 height 6
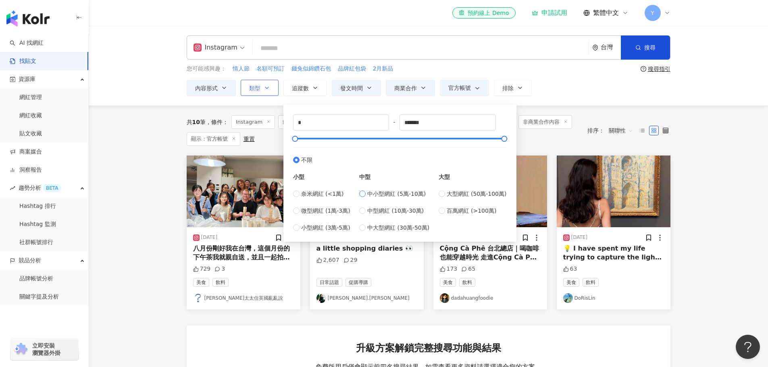
type input "*****"
click at [557, 117] on div "共 10 筆 條件 ： Instagram 飲料, 麵類, 食譜, 甜點, 促購導購 發文時間：2025/8/19 - 2025/8/19 內容形式：貼文 非…" at bounding box center [383, 130] width 393 height 31
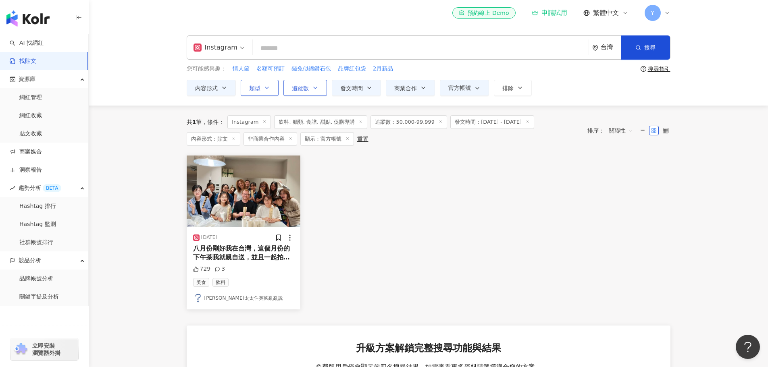
click at [304, 91] on span "追蹤數" at bounding box center [300, 88] width 17 height 6
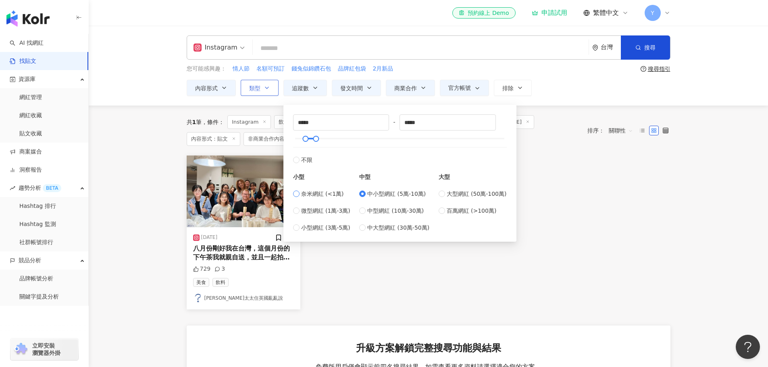
type input "*"
type input "****"
type input "*****"
type input "*"
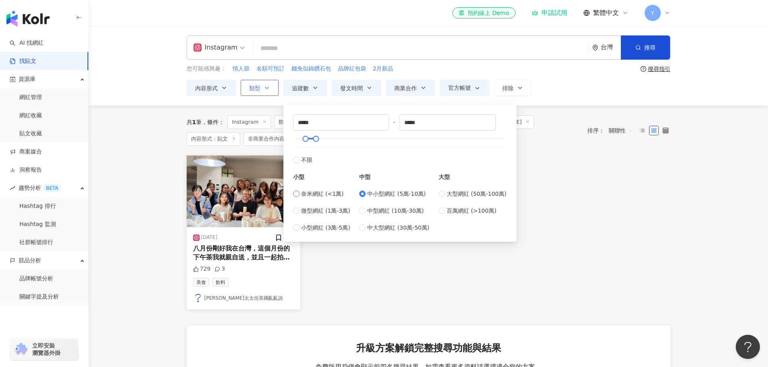
type input "****"
type input "*****"
drag, startPoint x: 310, startPoint y: 138, endPoint x: 317, endPoint y: 136, distance: 7.1
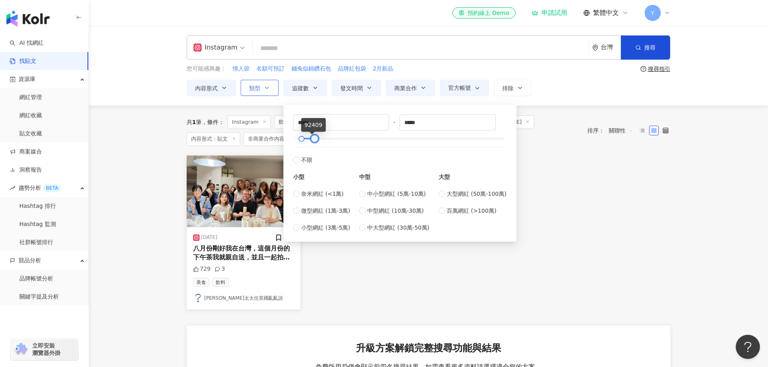
click at [316, 137] on div at bounding box center [314, 139] width 4 height 4
drag, startPoint x: 316, startPoint y: 140, endPoint x: 368, endPoint y: 145, distance: 51.9
click at [368, 145] on div "***** - ****** 不限 小型 奈米網紅 (<1萬) 微型網紅 (1萬-3萬) 小型網紅 (3萬-5萬) 中型 中小型網紅 (5萬-10萬) 中型網…" at bounding box center [400, 173] width 214 height 118
type input "******"
click at [339, 160] on label "不限" at bounding box center [400, 155] width 214 height 17
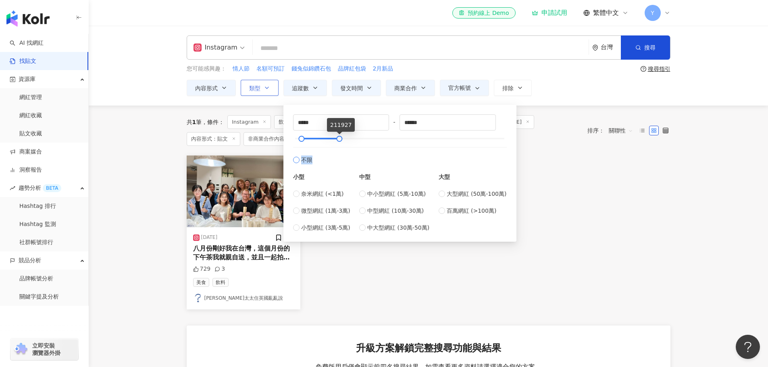
type input "*"
type input "******"
click at [336, 138] on div at bounding box center [336, 139] width 4 height 4
type input "*****"
type input "******"
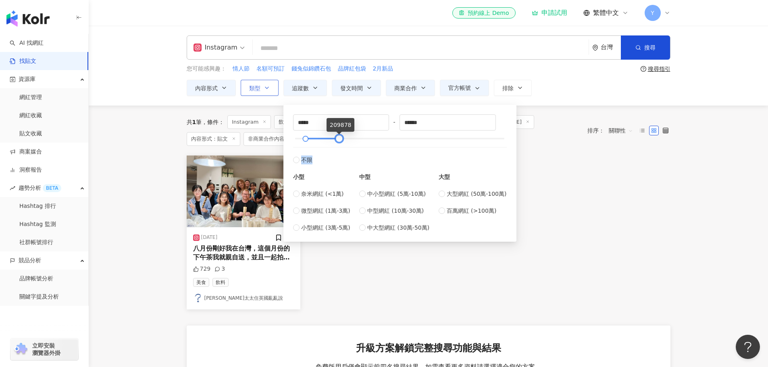
click at [341, 139] on div at bounding box center [339, 139] width 4 height 4
click at [584, 174] on div "2025/8/19 八月份剛好我在台灣，這個月份的下午茶我就親自送，並且一起拍照📷留作紀念。 但我不能明白的是為什麼我看起來依舊像是p圖，但是馬克先生已融入大…" at bounding box center [428, 233] width 493 height 154
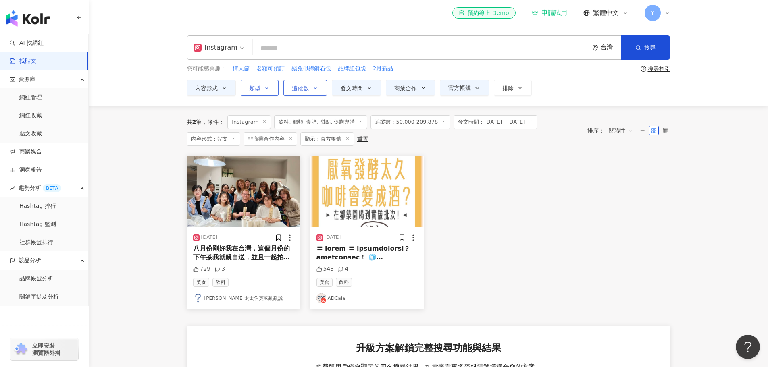
click at [308, 89] on span "追蹤數" at bounding box center [300, 88] width 17 height 6
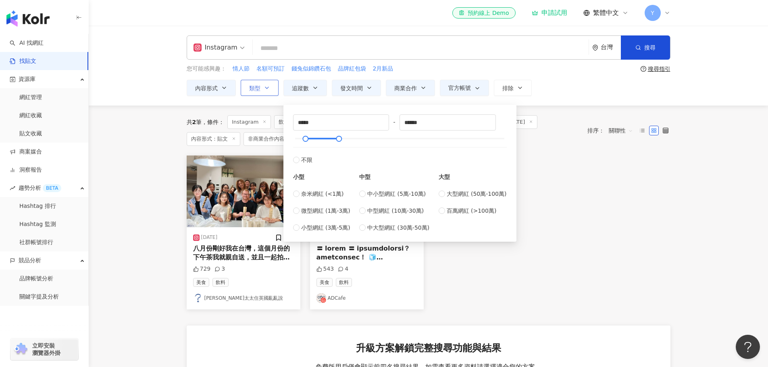
click at [163, 119] on main "**********" at bounding box center [428, 286] width 679 height 520
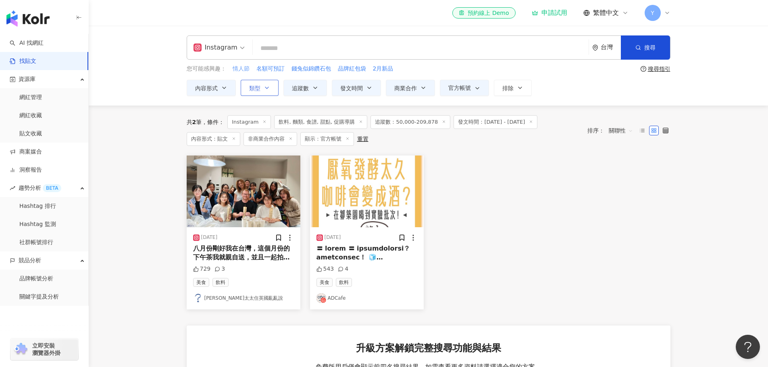
click at [246, 69] on span "情人節" at bounding box center [241, 69] width 17 height 8
type input "***"
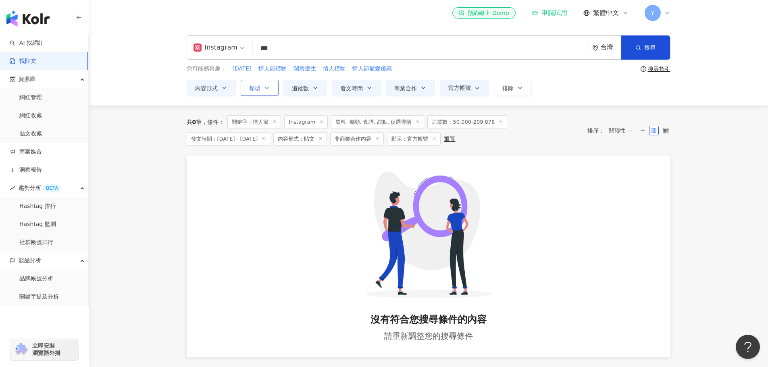
click at [306, 52] on input "***" at bounding box center [420, 47] width 329 height 17
click at [416, 121] on icon at bounding box center [418, 122] width 4 height 4
click at [364, 51] on input "***" at bounding box center [420, 47] width 329 height 17
click at [419, 89] on button "商業合作" at bounding box center [410, 88] width 49 height 16
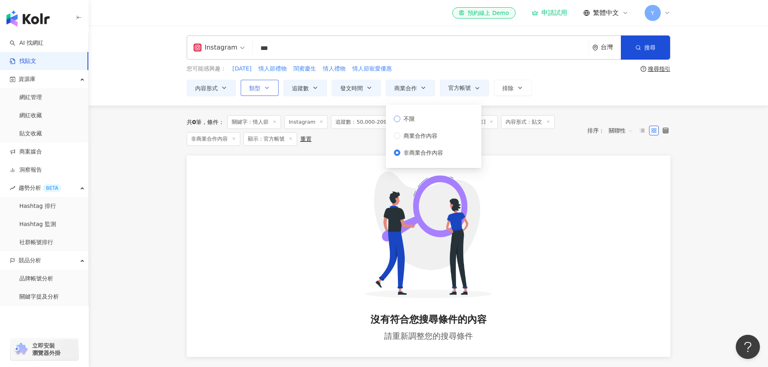
click at [412, 123] on span "不限" at bounding box center [409, 118] width 18 height 9
click at [603, 94] on div "**********" at bounding box center [429, 88] width 484 height 16
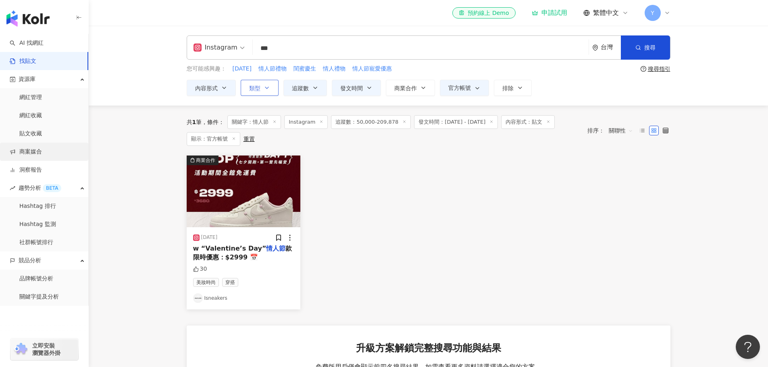
click at [41, 154] on link "商案媒合" at bounding box center [26, 152] width 32 height 8
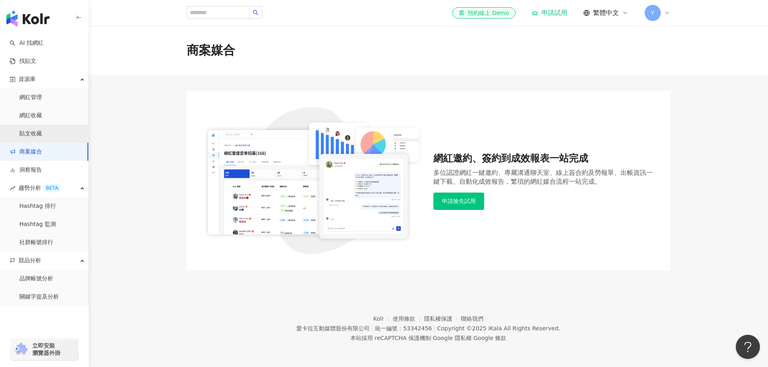
click at [42, 138] on link "貼文收藏" at bounding box center [30, 134] width 23 height 8
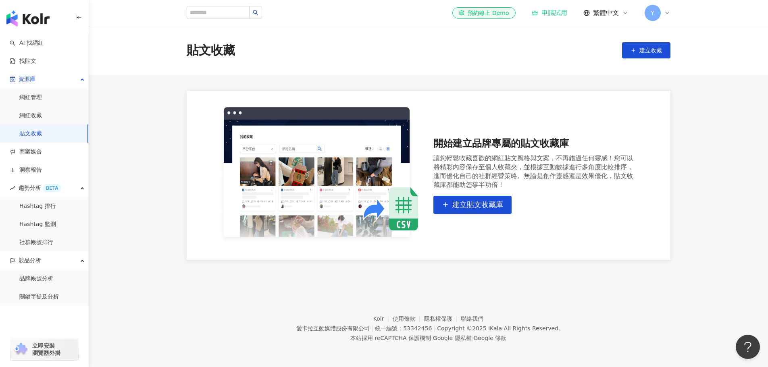
click at [115, 154] on main "貼文收藏 建立收藏 開始建立品牌專屬的貼文收藏庫 讓您輕鬆收藏喜歡的網紅貼文風格與文案，不再錯過任何靈感！您可以將精彩內容保存至個人收藏夾，並根據互動數據進行…" at bounding box center [428, 143] width 679 height 234
click at [36, 65] on link "找貼文" at bounding box center [23, 61] width 27 height 8
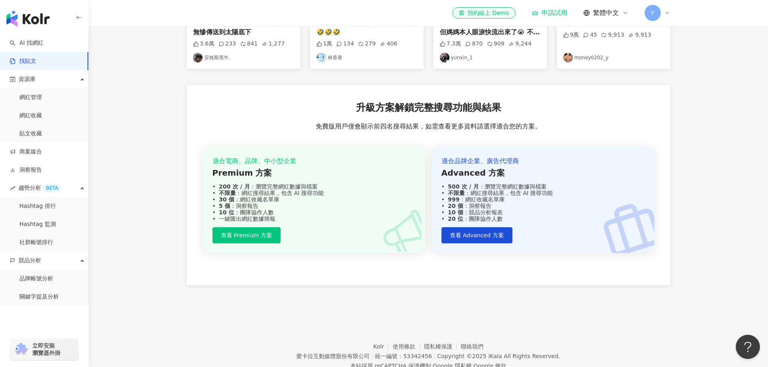
scroll to position [195, 0]
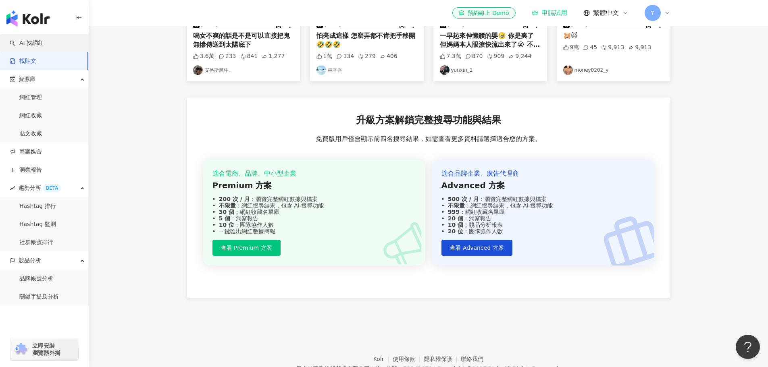
click at [44, 42] on link "AI 找網紅" at bounding box center [27, 43] width 34 height 8
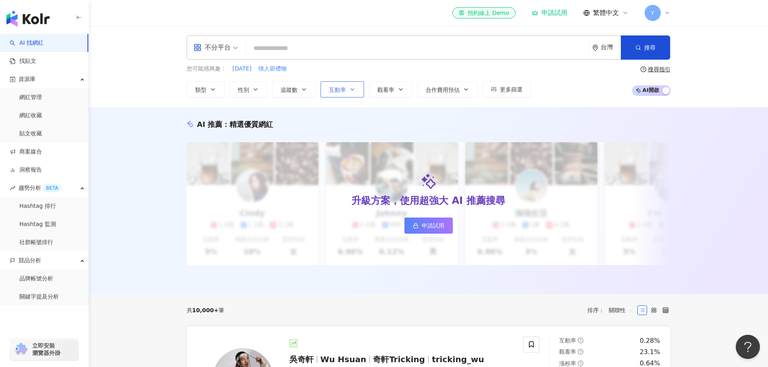
click at [355, 91] on icon "button" at bounding box center [352, 89] width 6 height 6
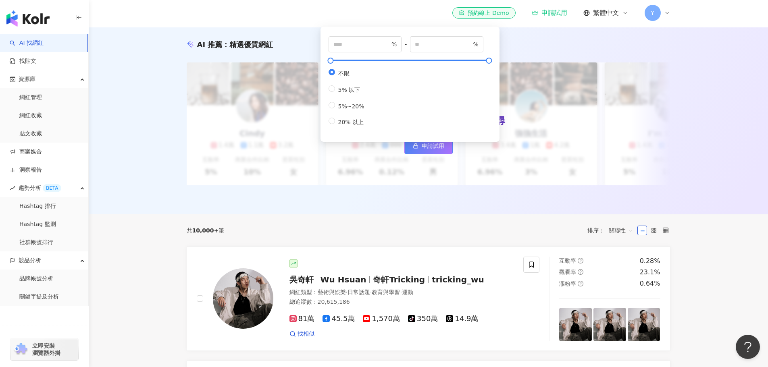
scroll to position [81, 0]
click at [667, 198] on div "對您有幫助嗎？" at bounding box center [429, 199] width 484 height 12
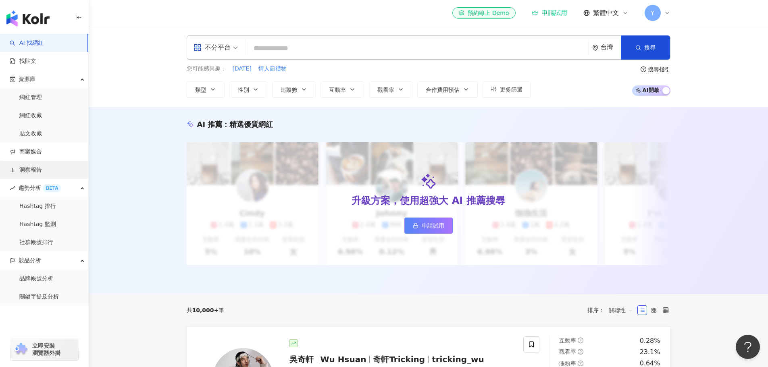
click at [42, 168] on link "洞察報告" at bounding box center [26, 170] width 32 height 8
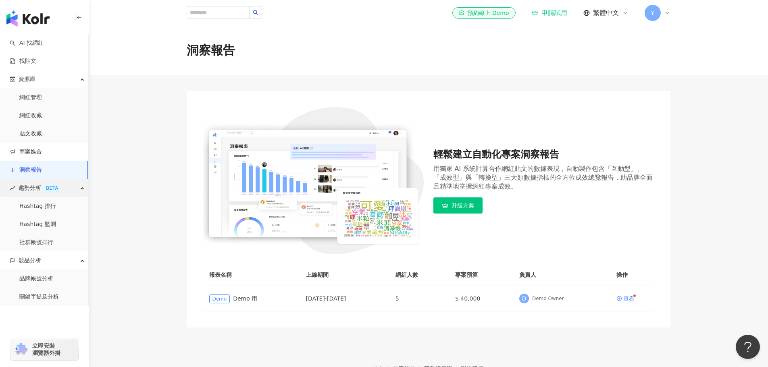
click at [30, 192] on span "趨勢分析 BETA" at bounding box center [40, 188] width 43 height 18
click at [41, 205] on link "Hashtag 排行" at bounding box center [37, 206] width 37 height 8
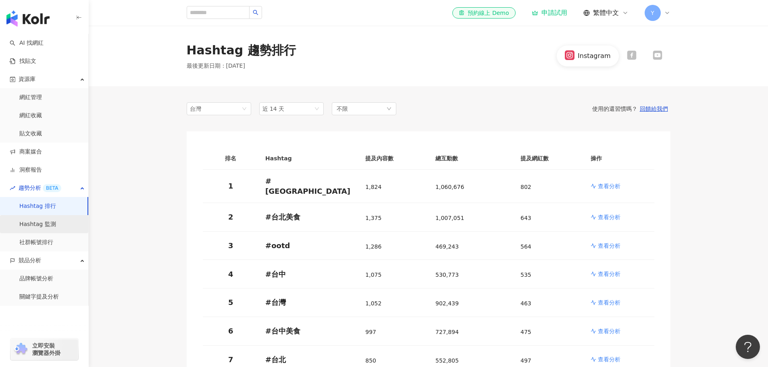
click at [40, 227] on link "Hashtag 監測" at bounding box center [37, 224] width 37 height 8
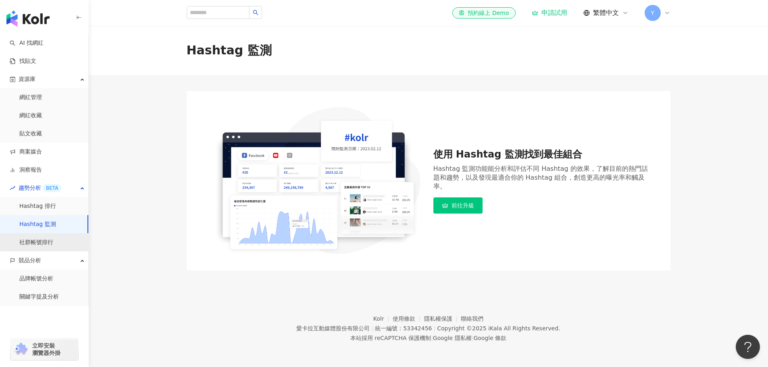
click at [45, 240] on link "社群帳號排行" at bounding box center [36, 243] width 34 height 8
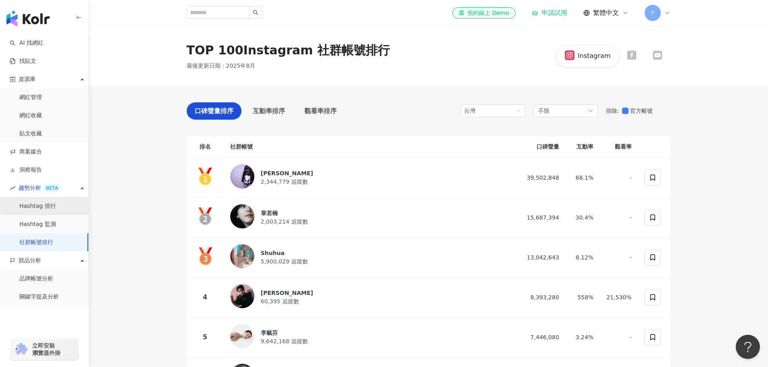
click at [48, 202] on link "Hashtag 排行" at bounding box center [37, 206] width 37 height 8
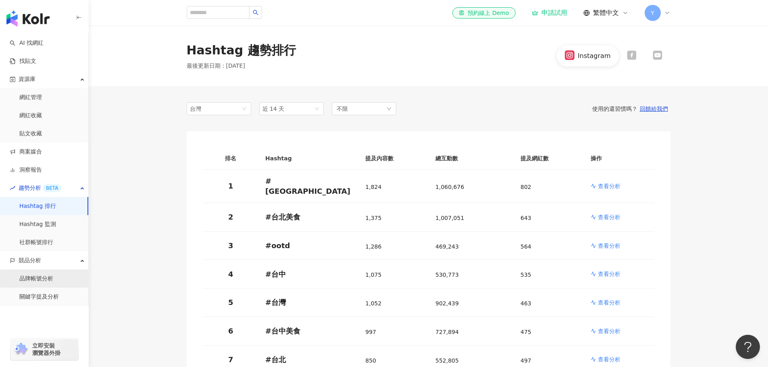
click at [53, 278] on link "品牌帳號分析" at bounding box center [36, 279] width 34 height 8
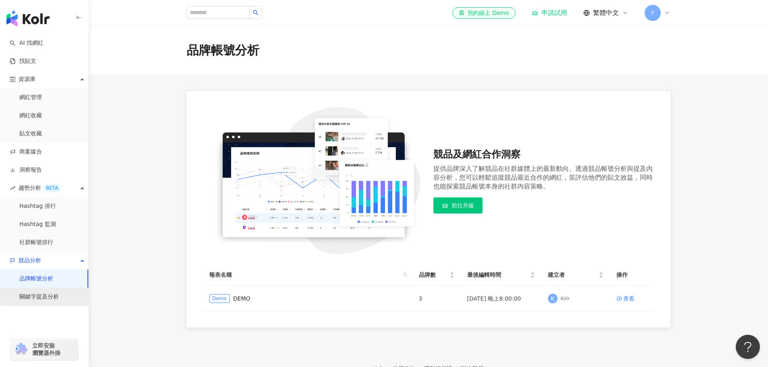
click at [46, 299] on link "關鍵字提及分析" at bounding box center [38, 297] width 39 height 8
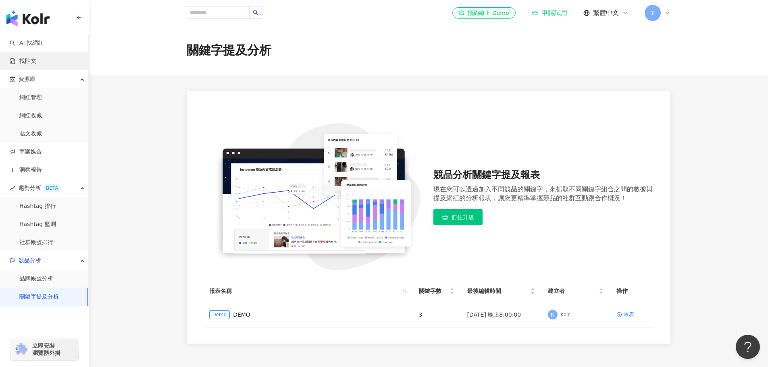
click at [36, 62] on link "找貼文" at bounding box center [23, 61] width 27 height 8
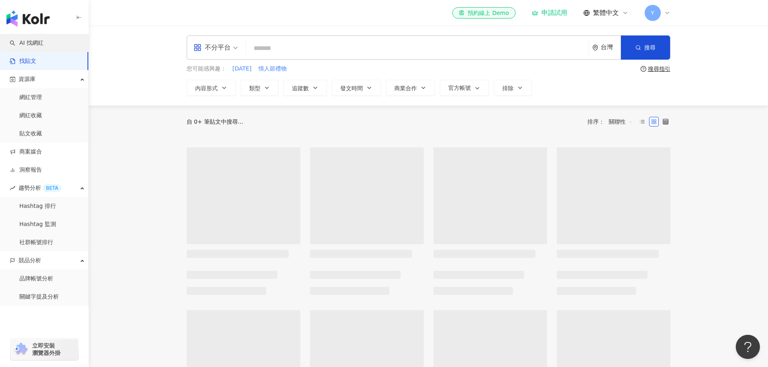
click at [44, 39] on link "AI 找網紅" at bounding box center [27, 43] width 34 height 8
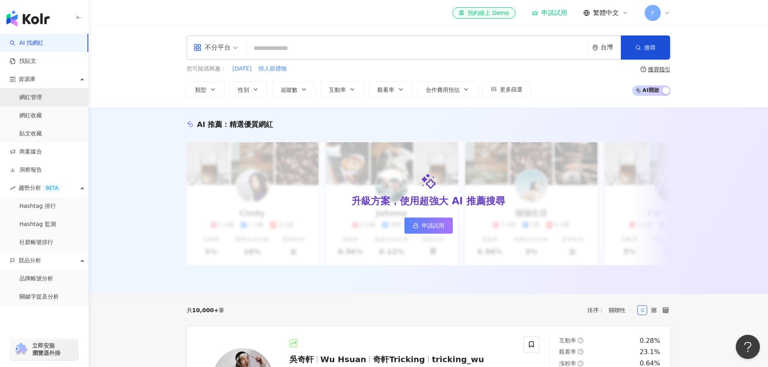
click at [42, 96] on link "網紅管理" at bounding box center [30, 98] width 23 height 8
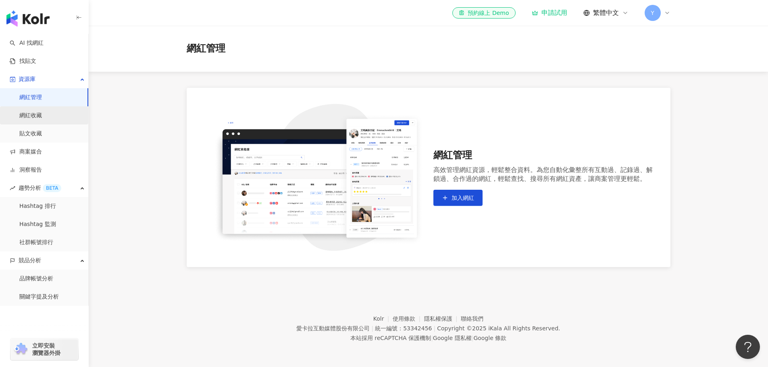
click at [42, 114] on link "網紅收藏" at bounding box center [30, 116] width 23 height 8
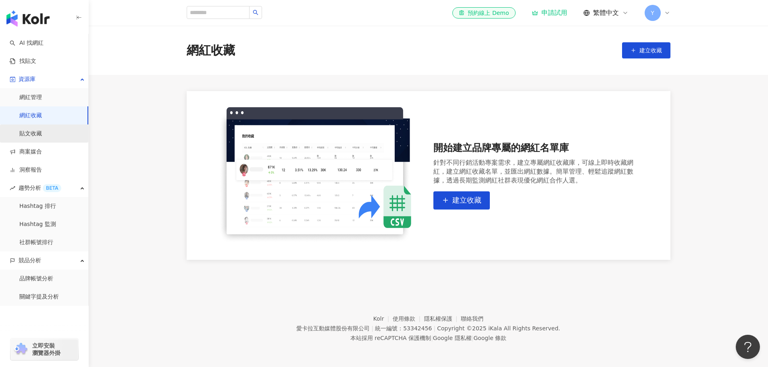
click at [42, 137] on link "貼文收藏" at bounding box center [30, 134] width 23 height 8
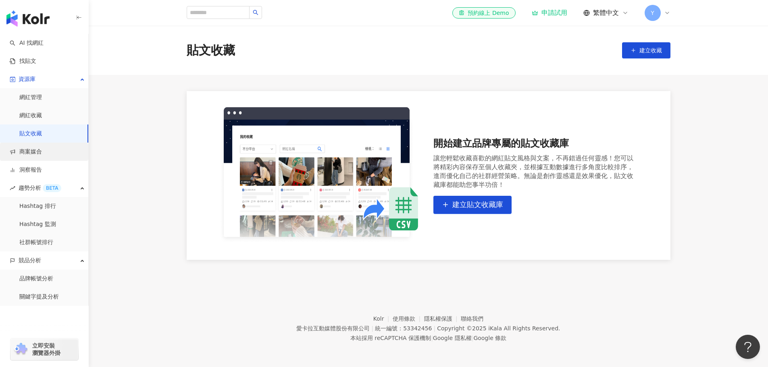
click at [42, 156] on link "商案媒合" at bounding box center [26, 152] width 32 height 8
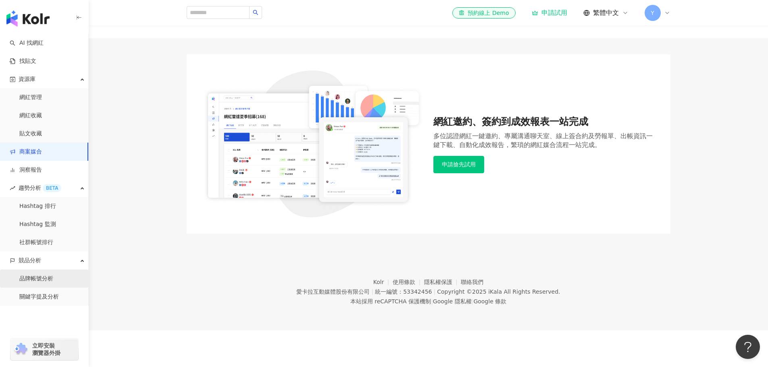
scroll to position [37, 0]
click at [44, 47] on link "AI 找網紅" at bounding box center [27, 43] width 34 height 8
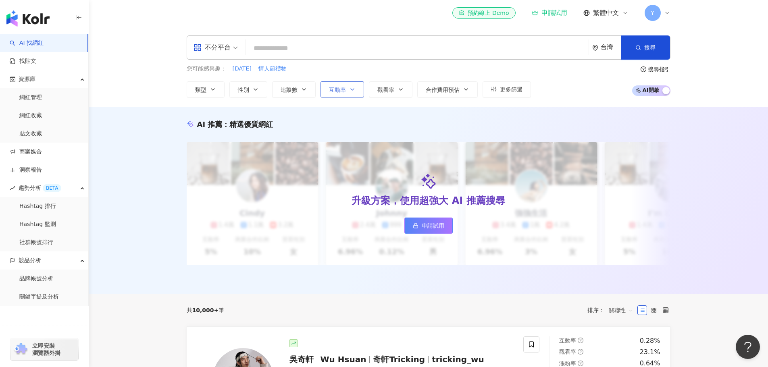
click at [339, 87] on span "互動率" at bounding box center [337, 90] width 17 height 6
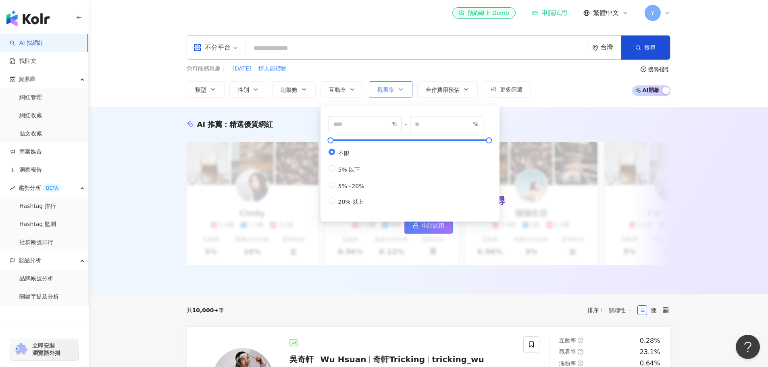
click at [387, 81] on button "觀看率" at bounding box center [391, 89] width 44 height 16
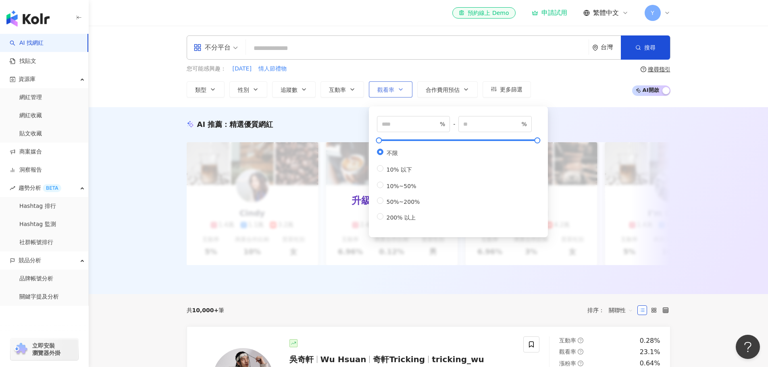
click at [393, 87] on span "觀看率" at bounding box center [385, 90] width 17 height 6
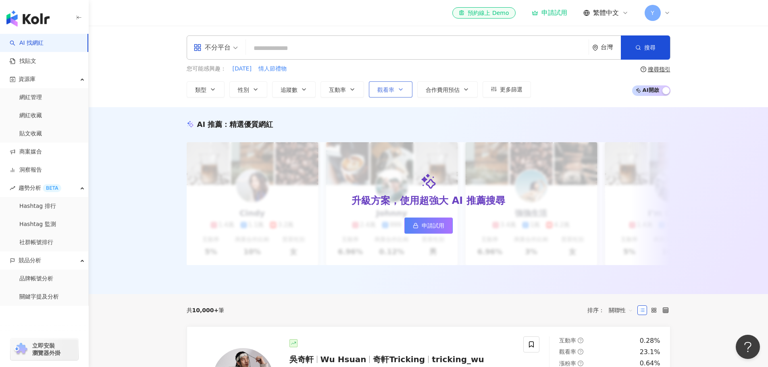
click at [393, 87] on span "觀看率" at bounding box center [385, 90] width 17 height 6
click at [435, 88] on span "合作費用預估" at bounding box center [443, 90] width 34 height 6
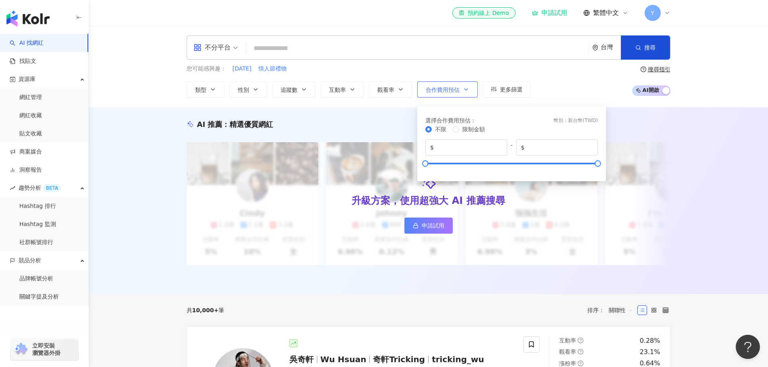
click at [435, 88] on span "合作費用預估" at bounding box center [443, 90] width 34 height 6
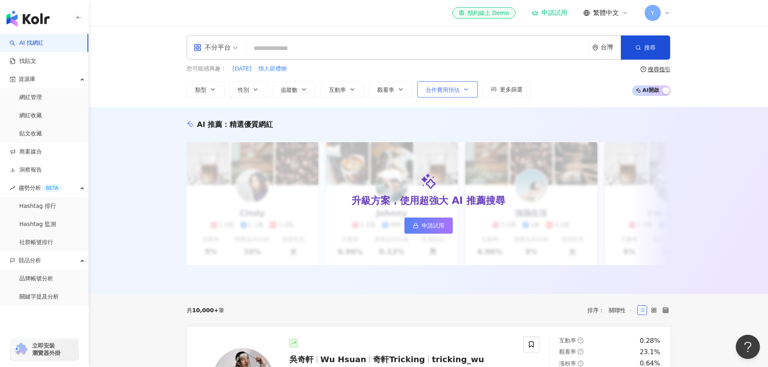
click at [435, 88] on span "合作費用預估" at bounding box center [443, 90] width 34 height 6
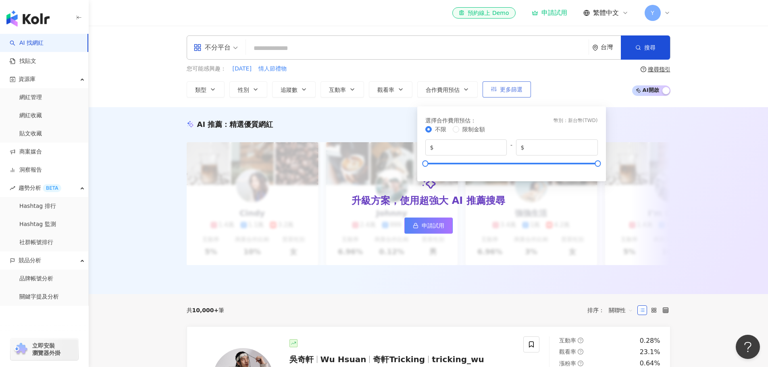
click at [493, 89] on icon "button" at bounding box center [494, 89] width 6 height 6
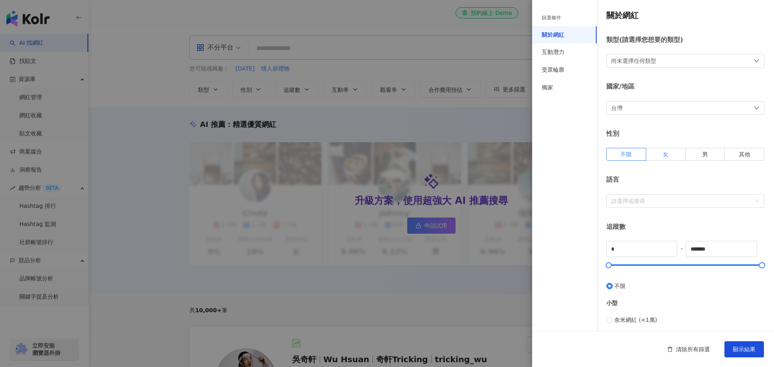
click at [663, 152] on span "女" at bounding box center [666, 154] width 6 height 6
click at [661, 58] on div "尚未選擇任何類型" at bounding box center [685, 61] width 158 height 14
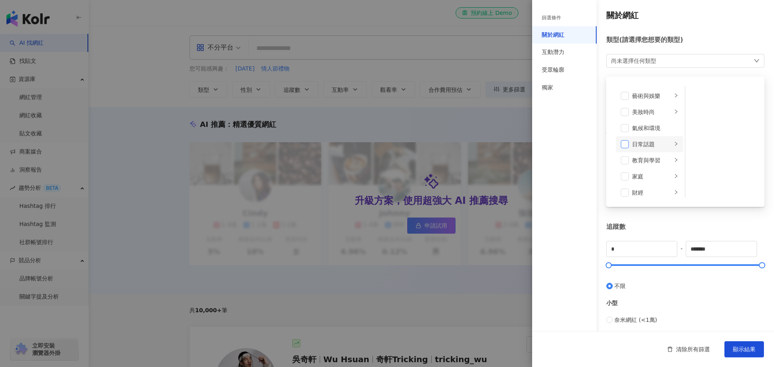
click at [626, 145] on span at bounding box center [625, 144] width 8 height 8
click at [629, 94] on li "藝術與娛樂" at bounding box center [649, 96] width 67 height 16
click at [660, 111] on div "生活風格" at bounding box center [652, 112] width 40 height 9
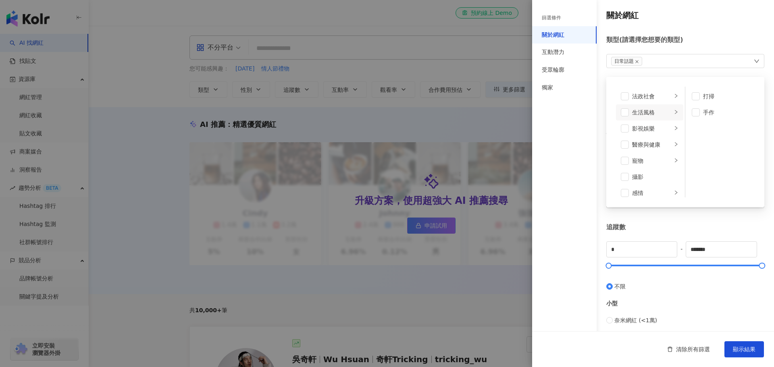
click at [660, 111] on div "生活風格" at bounding box center [652, 112] width 40 height 9
click at [659, 127] on div "影視娛樂" at bounding box center [652, 128] width 40 height 9
click at [653, 113] on div "感情" at bounding box center [652, 112] width 40 height 9
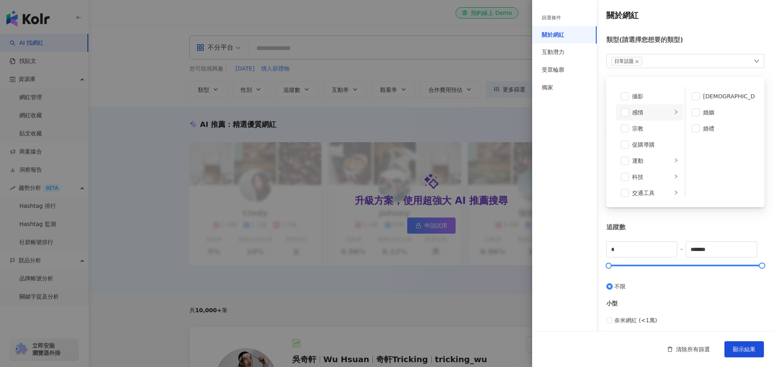
click at [653, 112] on div "感情" at bounding box center [652, 112] width 40 height 9
click at [653, 168] on div "旅遊" at bounding box center [652, 171] width 40 height 9
click at [692, 75] on div "藝術與娛樂 美妝時尚 氣候和環境 日常話題 教育與學習 家庭 財經 美食 命理占卜 遊戲 法政社會 生活風格 影視娛樂 醫療與健康 寵物 攝影 感情 宗教 促…" at bounding box center [685, 140] width 158 height 134
click at [625, 174] on span at bounding box center [625, 172] width 8 height 8
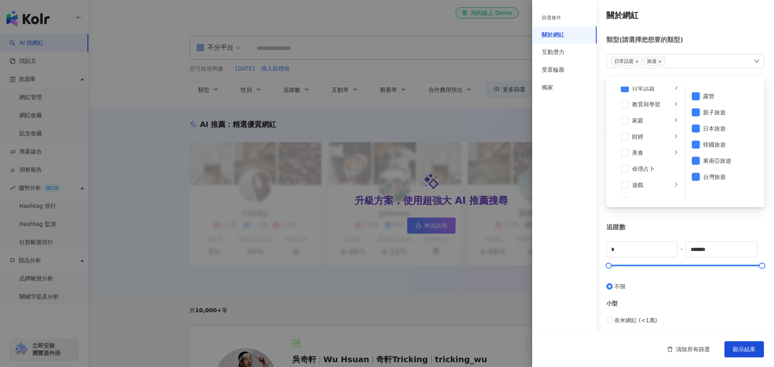
scroll to position [37, 0]
click at [627, 169] on span at bounding box center [625, 172] width 8 height 8
click at [711, 77] on div "藝術與娛樂 美妝時尚 氣候和環境 日常話題 教育與學習 家庭 財經 美食 命理占卜 遊戲 法政社會 生活風格 影視娛樂 醫療與健康 寵物 攝影 感情 宗教 促…" at bounding box center [685, 142] width 158 height 130
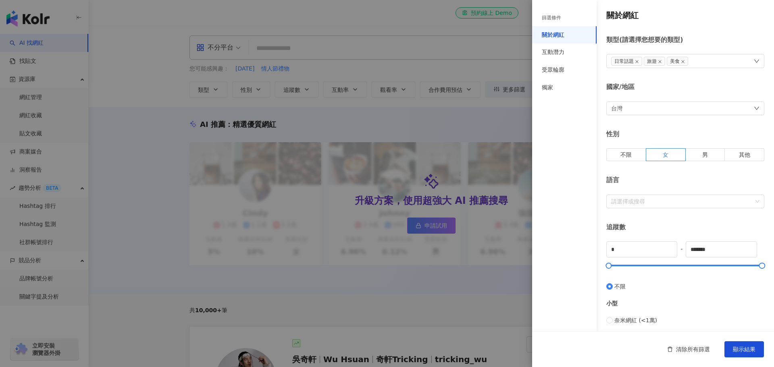
click at [734, 216] on div "關於網紅 類型 ( 請選擇您想要的類型 ) 日常話題 旅遊 美食 藝術與娛樂 美妝時尚 氣候和環境 日常話題 教育與學習 家庭 財經 美食 命理占卜 遊戲 法…" at bounding box center [653, 287] width 242 height 574
click at [709, 202] on div at bounding box center [681, 201] width 146 height 6
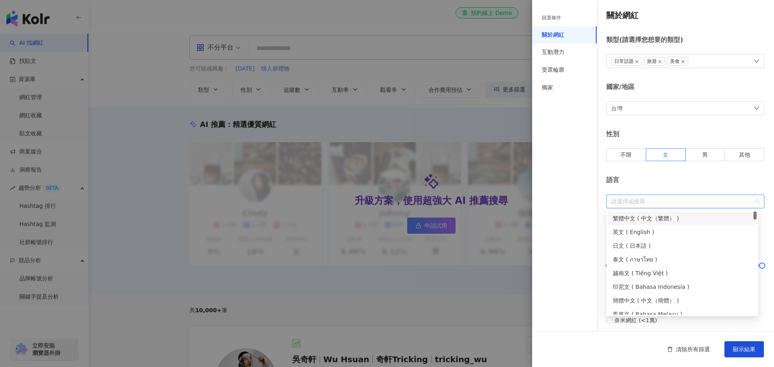
click at [685, 214] on div "繁體中文 ( 中文（繁體） )" at bounding box center [682, 218] width 139 height 9
click at [705, 181] on div "語言" at bounding box center [685, 180] width 158 height 9
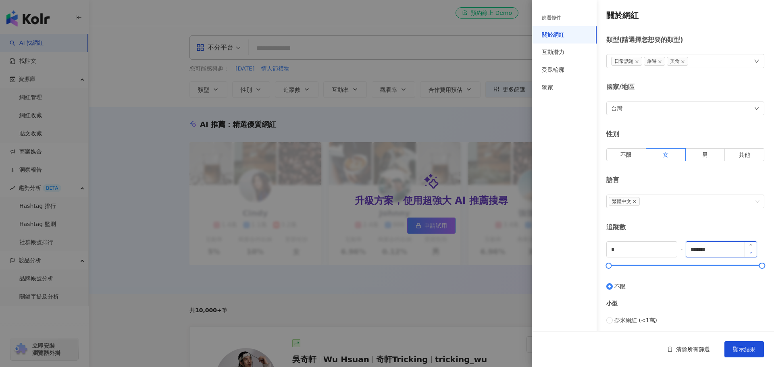
click at [748, 250] on span "Decrease Value" at bounding box center [750, 252] width 12 height 9
click at [719, 246] on input "******" at bounding box center [721, 249] width 70 height 15
drag, startPoint x: 714, startPoint y: 247, endPoint x: 671, endPoint y: 248, distance: 42.7
click at [671, 248] on div "* - ****** 不限 小型 奈米網紅 (<1萬) 微型網紅 (1萬-3萬) 小型網紅 (3萬-5萬) 中型 中小型網紅 (5萬-10萬) 中型網紅 (1…" at bounding box center [685, 359] width 158 height 236
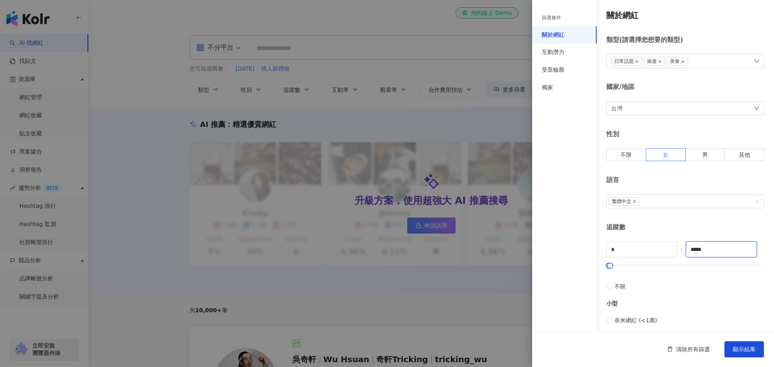
type input "*****"
click at [724, 240] on div "追蹤數 * - ***** 不限 小型 奈米網紅 (<1萬) 微型網紅 (1萬-3萬) 小型網紅 (3萬-5萬) 中型 中小型網紅 (5萬-10萬) 中型網紅…" at bounding box center [685, 350] width 158 height 254
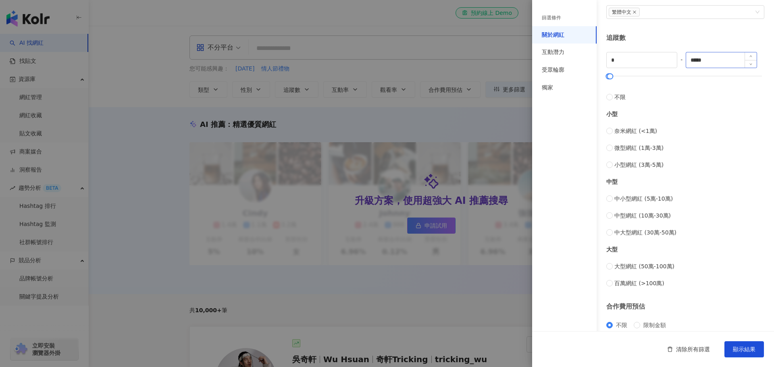
scroll to position [202, 0]
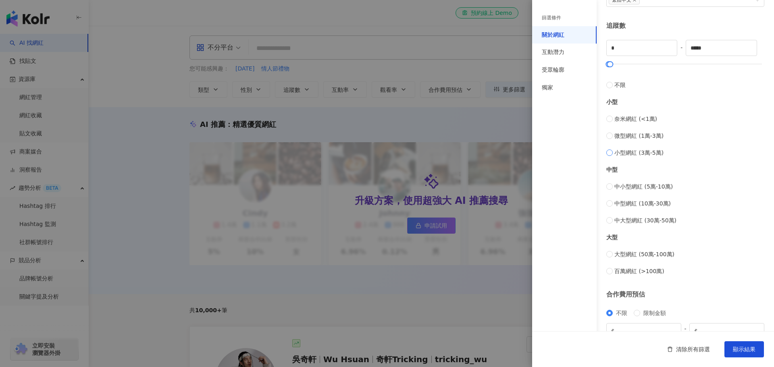
type input "*****"
click at [614, 121] on span "奈米網紅 (<1萬)" at bounding box center [635, 118] width 43 height 9
type input "*"
drag, startPoint x: 719, startPoint y: 49, endPoint x: 682, endPoint y: 45, distance: 37.3
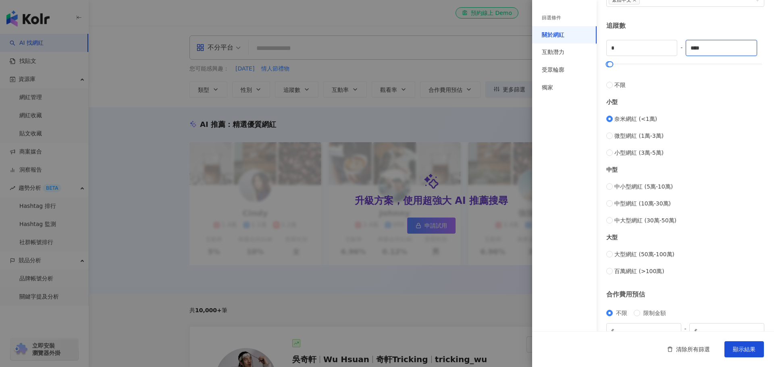
click at [682, 45] on div "* - **** 不限 小型 奈米網紅 (<1萬) 微型網紅 (1萬-3萬) 小型網紅 (3萬-5萬) 中型 中小型網紅 (5萬-10萬) 中型網紅 (10萬…" at bounding box center [685, 158] width 158 height 236
type input "******"
click at [732, 92] on div "小型 奈米網紅 (<1萬) 微型網紅 (1萬-3萬) 小型網紅 (3萬-5萬)" at bounding box center [685, 123] width 158 height 68
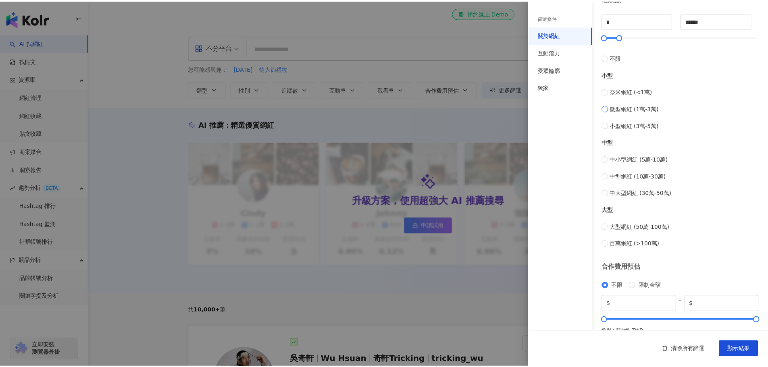
scroll to position [242, 0]
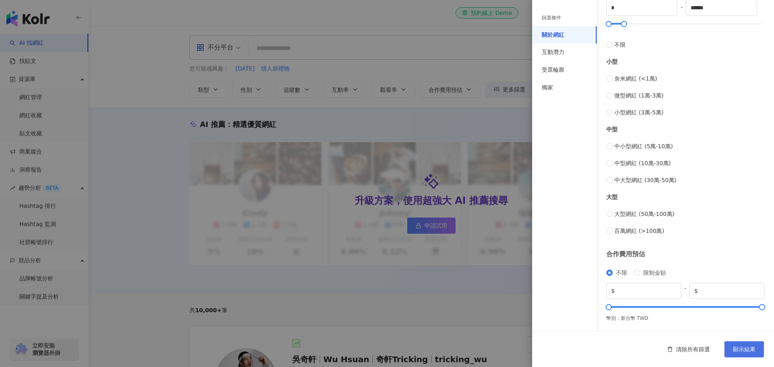
click at [742, 347] on span "顯示結果" at bounding box center [744, 349] width 23 height 6
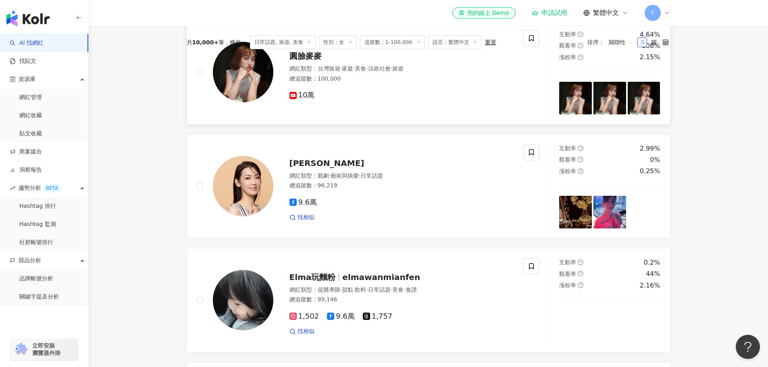
scroll to position [242, 0]
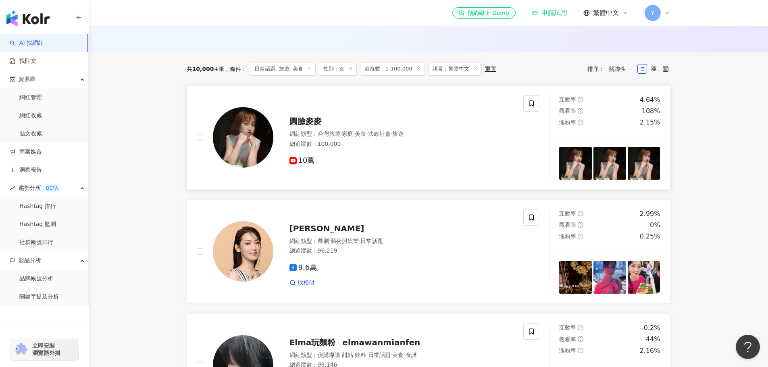
click at [302, 126] on span "圓臉麥麥" at bounding box center [305, 121] width 32 height 10
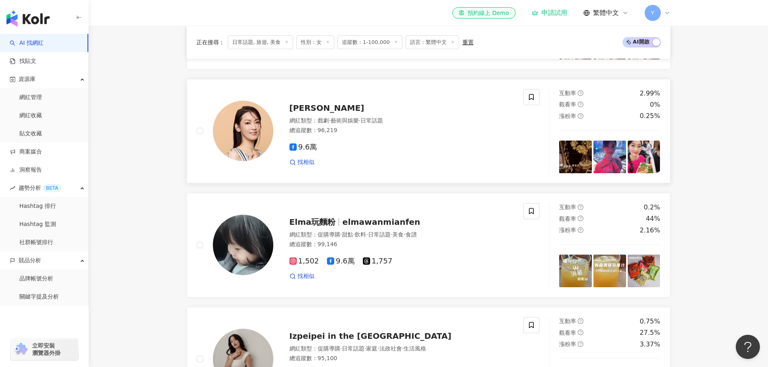
scroll to position [363, 0]
click at [245, 129] on img at bounding box center [243, 130] width 60 height 60
click at [267, 249] on img at bounding box center [243, 244] width 60 height 60
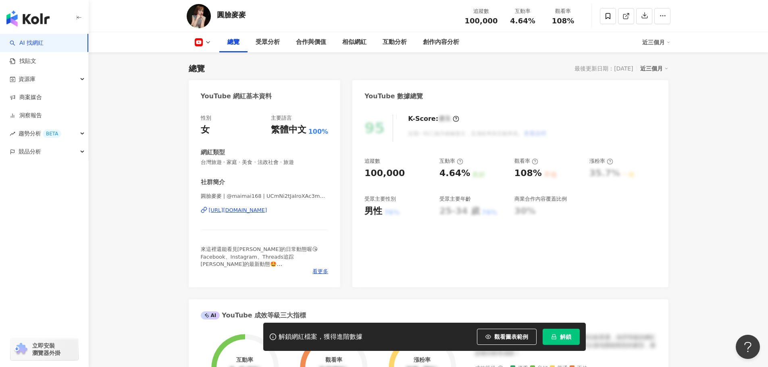
scroll to position [40, 0]
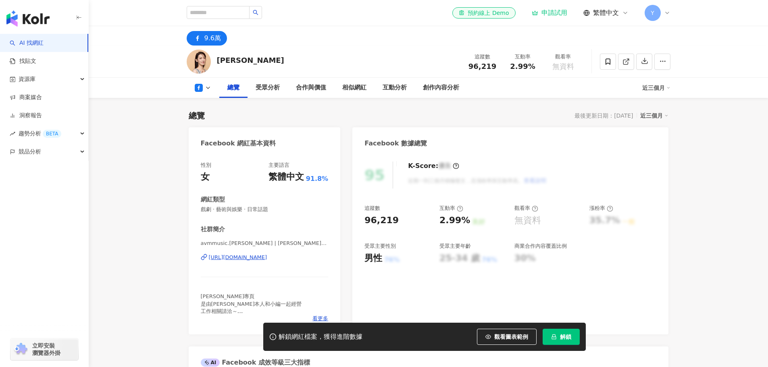
scroll to position [81, 0]
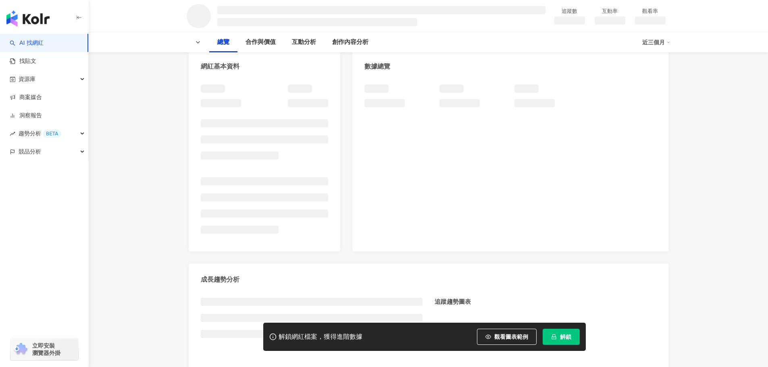
scroll to position [81, 0]
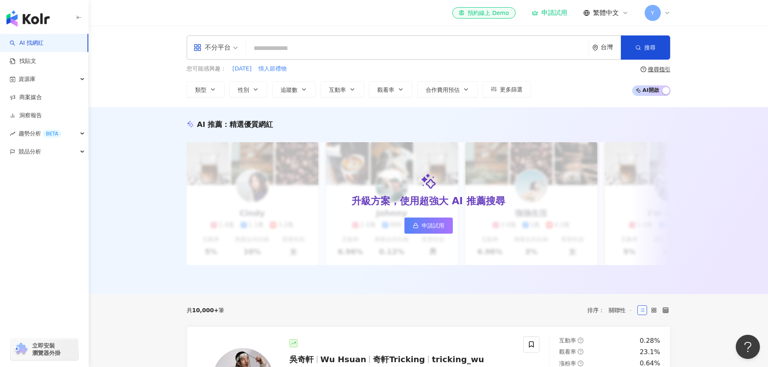
click at [295, 42] on input "search" at bounding box center [417, 48] width 336 height 15
click at [227, 52] on div "不分平台" at bounding box center [211, 47] width 37 height 13
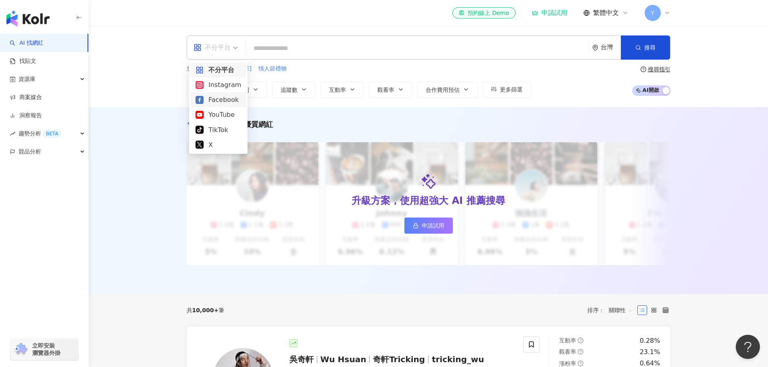
click at [222, 102] on div "Facebook" at bounding box center [218, 100] width 46 height 10
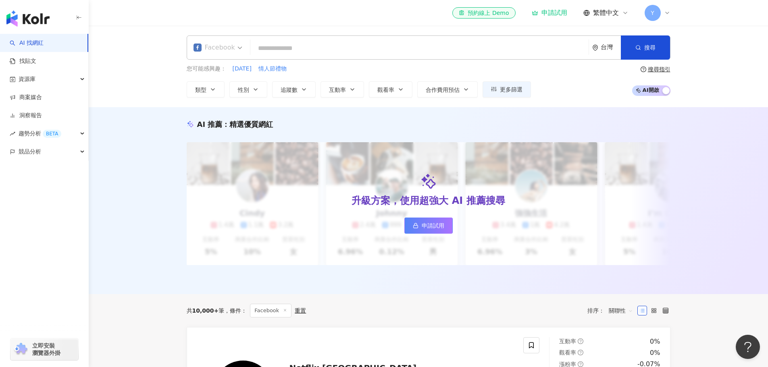
click at [223, 47] on div "Facebook" at bounding box center [214, 47] width 42 height 13
click at [146, 204] on div "AI 推薦 ： 精選優質網紅 升級方案，使用超強大 AI 推薦搜尋 申請試用 Cindy 1.4萬 1.1萬 3.2萬 互動率 5% 商業合作比例 10% 受…" at bounding box center [428, 200] width 679 height 187
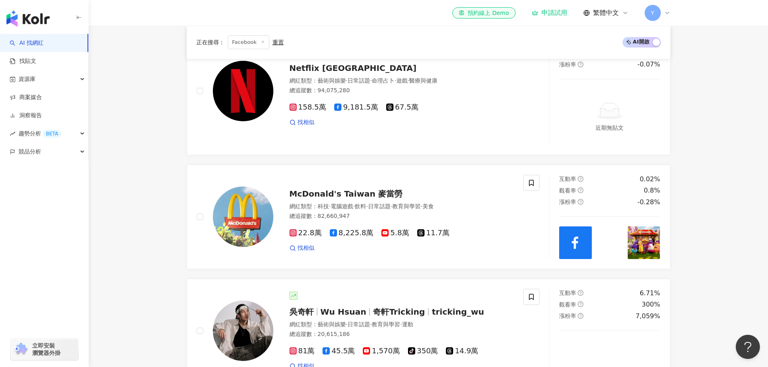
scroll to position [220, 0]
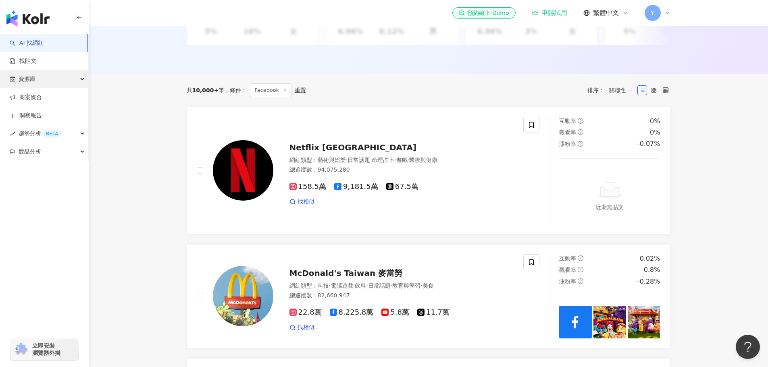
click at [75, 77] on div "資源庫" at bounding box center [44, 79] width 88 height 18
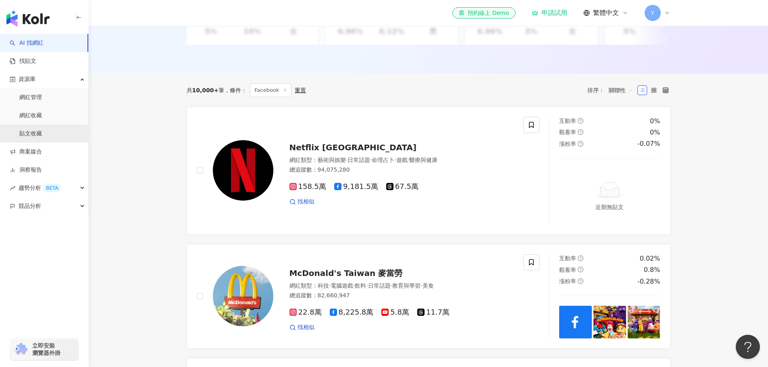
click at [42, 131] on link "貼文收藏" at bounding box center [30, 134] width 23 height 8
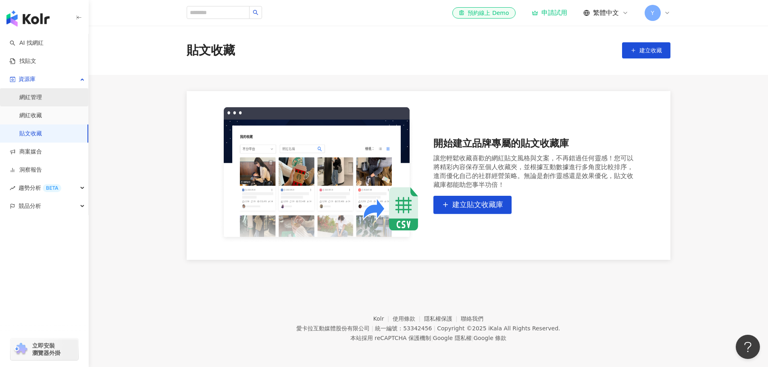
click at [42, 94] on link "網紅管理" at bounding box center [30, 98] width 23 height 8
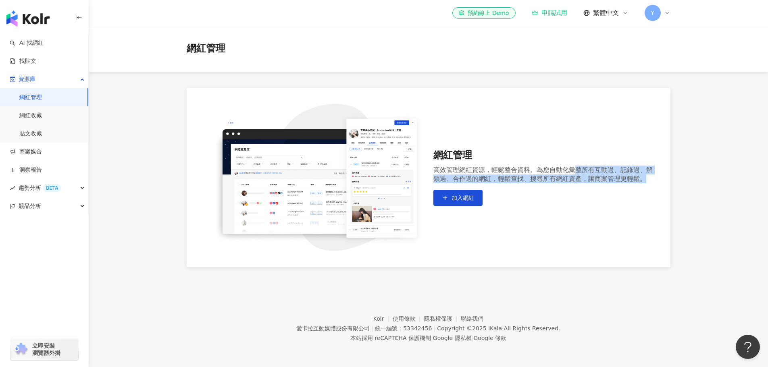
drag, startPoint x: 573, startPoint y: 171, endPoint x: 657, endPoint y: 187, distance: 85.6
click at [657, 187] on div "網紅管理 高效管理網紅資源，輕鬆整合資料。為您自動化彙整所有互動過、記錄過、解鎖過、合作過的網紅，輕鬆查找、搜尋所有網紅資產，讓商案管理更輕鬆。 加入網紅" at bounding box center [429, 177] width 484 height 179
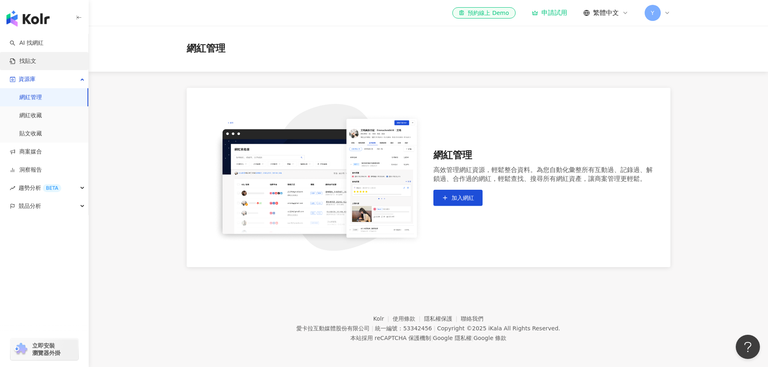
click at [36, 60] on link "找貼文" at bounding box center [23, 61] width 27 height 8
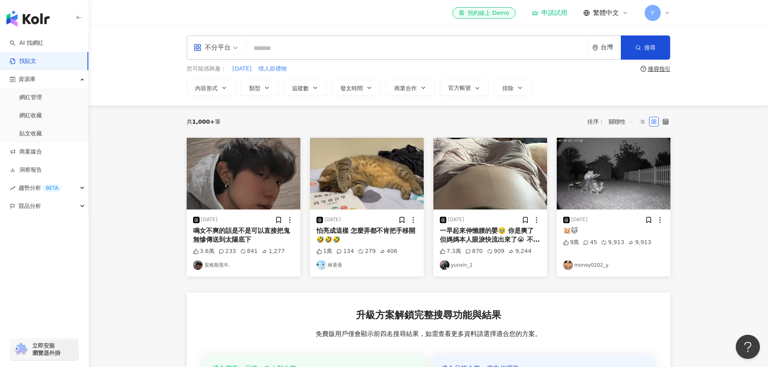
click at [555, 15] on div "申請試用" at bounding box center [549, 13] width 35 height 8
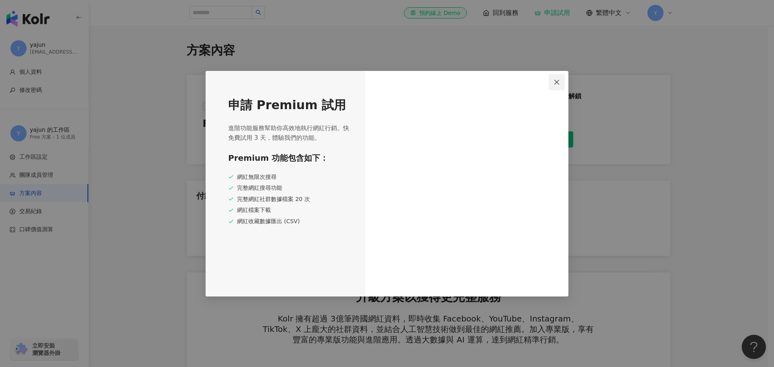
click at [555, 85] on icon "close" at bounding box center [556, 82] width 6 height 6
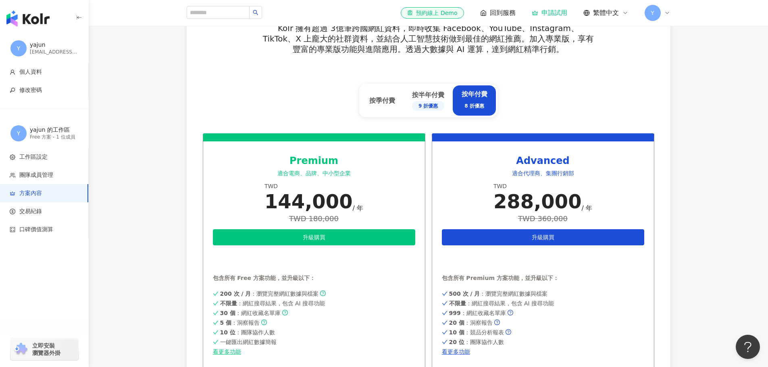
scroll to position [267, 0]
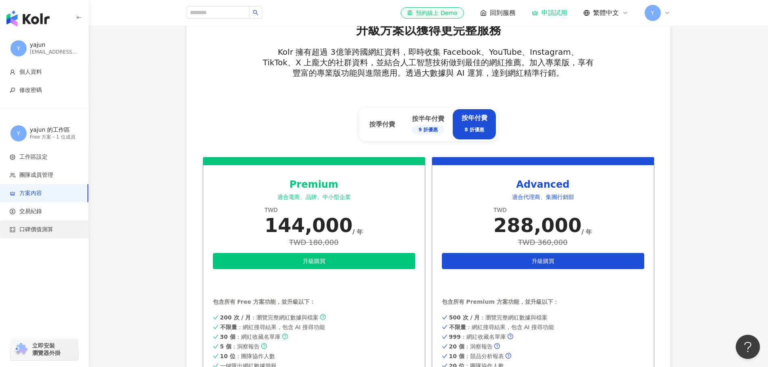
click at [48, 230] on span "口碑價值測算" at bounding box center [36, 230] width 34 height 8
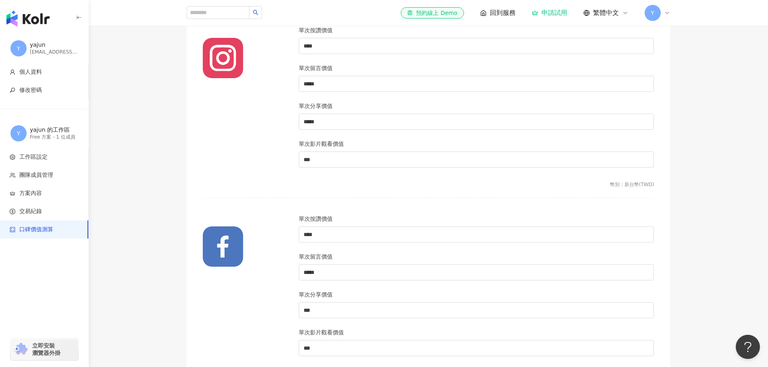
scroll to position [121, 0]
click at [25, 73] on span "個人資料" at bounding box center [30, 72] width 23 height 8
